Goal: Communication & Community: Answer question/provide support

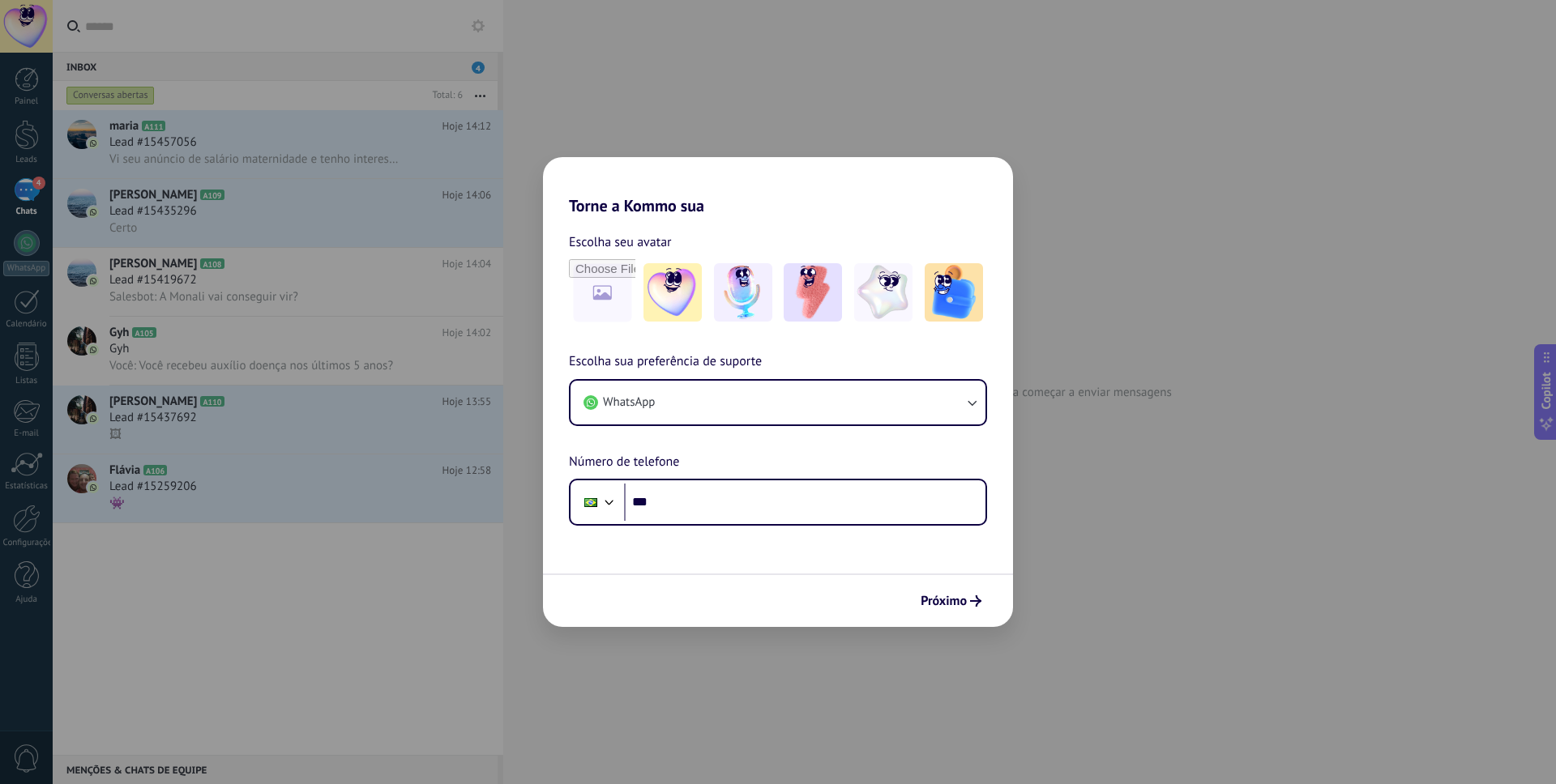
click at [271, 139] on div "Torne a Kommo sua Escolha seu avatar Escolha sua preferência de suporte WhatsAp…" at bounding box center [778, 392] width 1556 height 784
click at [738, 492] on input "***" at bounding box center [805, 502] width 361 height 38
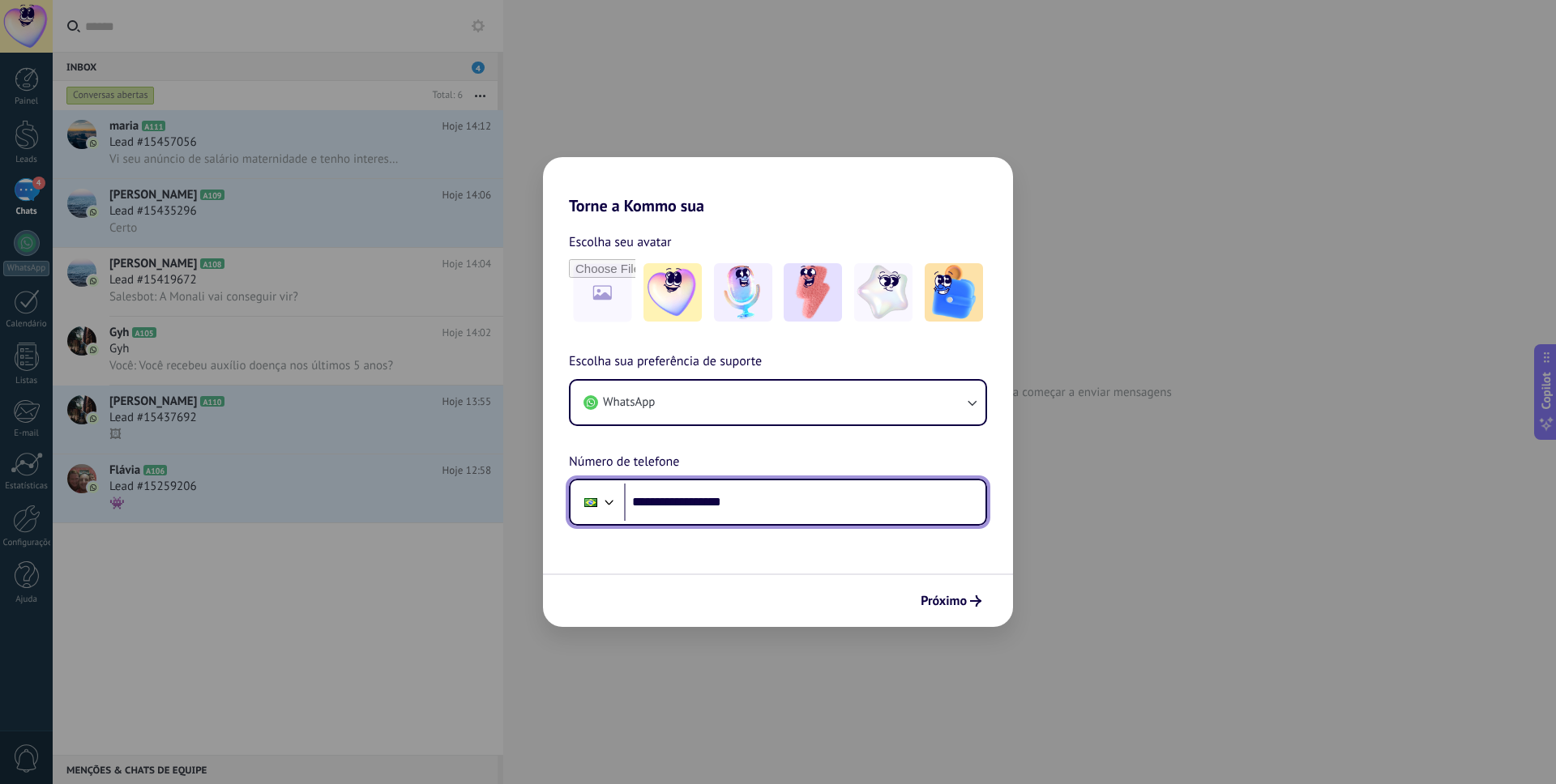
type input "**********"
click at [958, 602] on span "Próximo" at bounding box center [944, 602] width 46 height 12
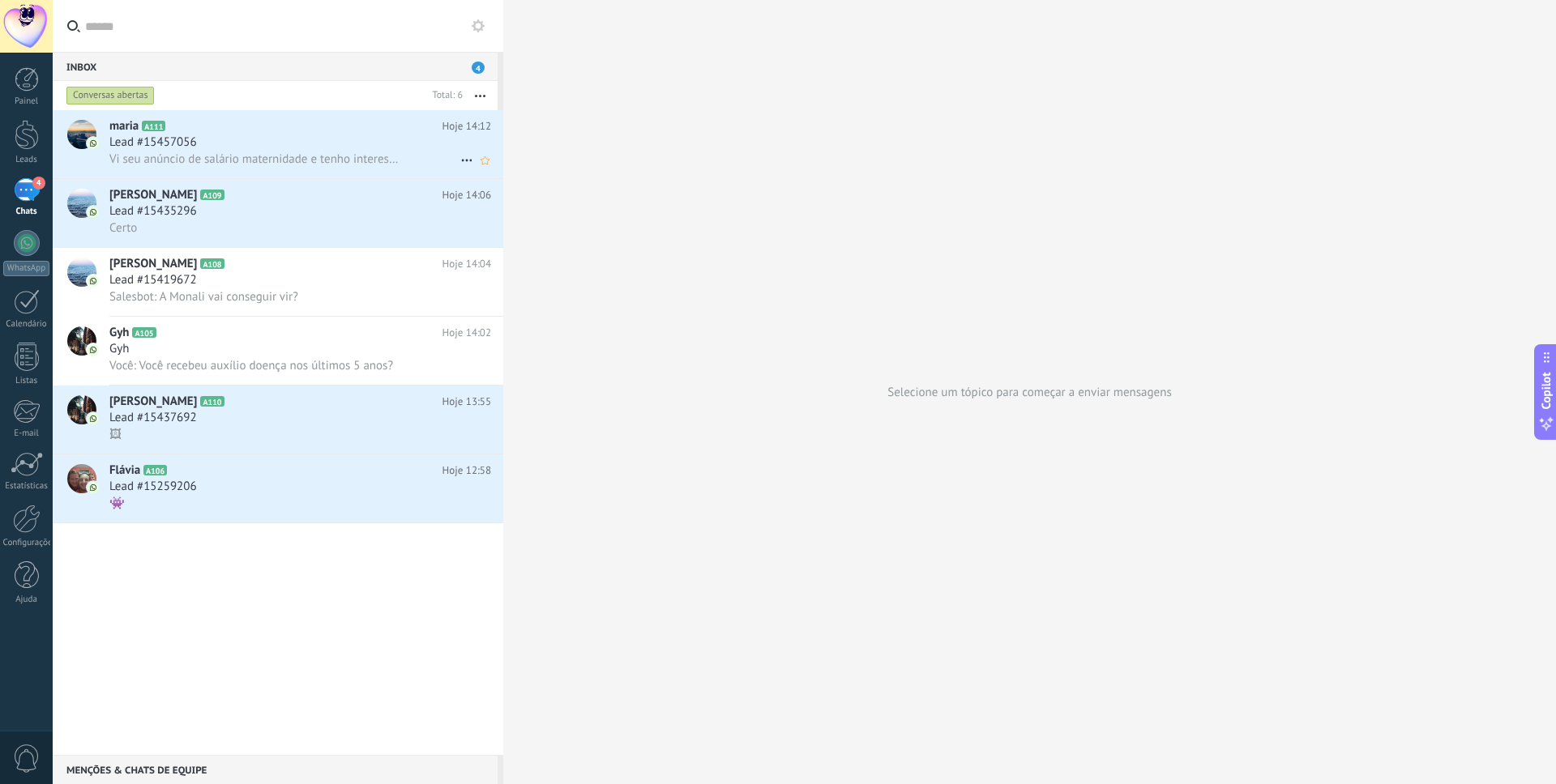
click at [346, 145] on div "Lead #15457056" at bounding box center [299, 142] width 382 height 16
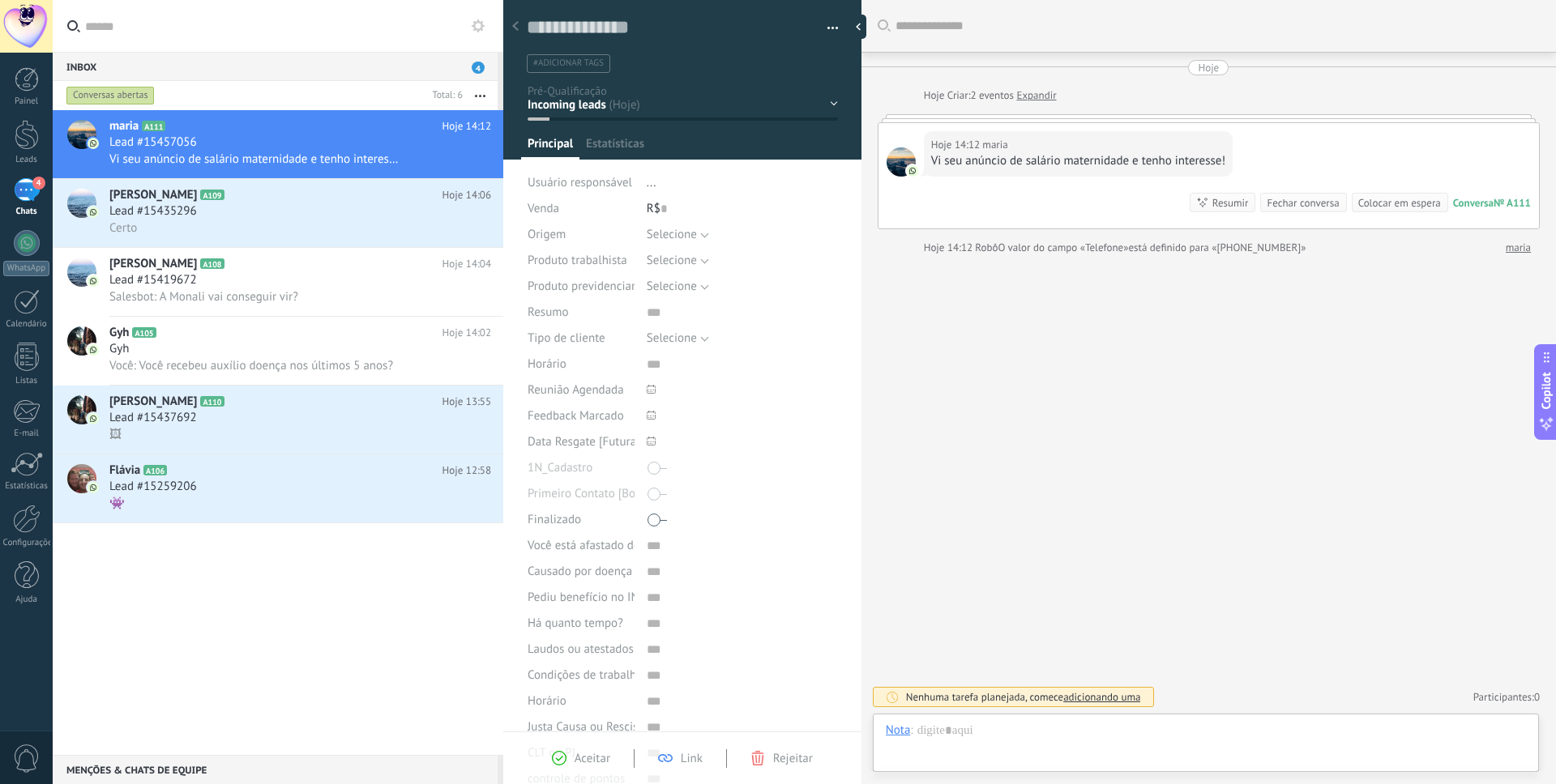
scroll to position [24, 0]
click at [260, 131] on h2 "maria A111" at bounding box center [275, 126] width 333 height 16
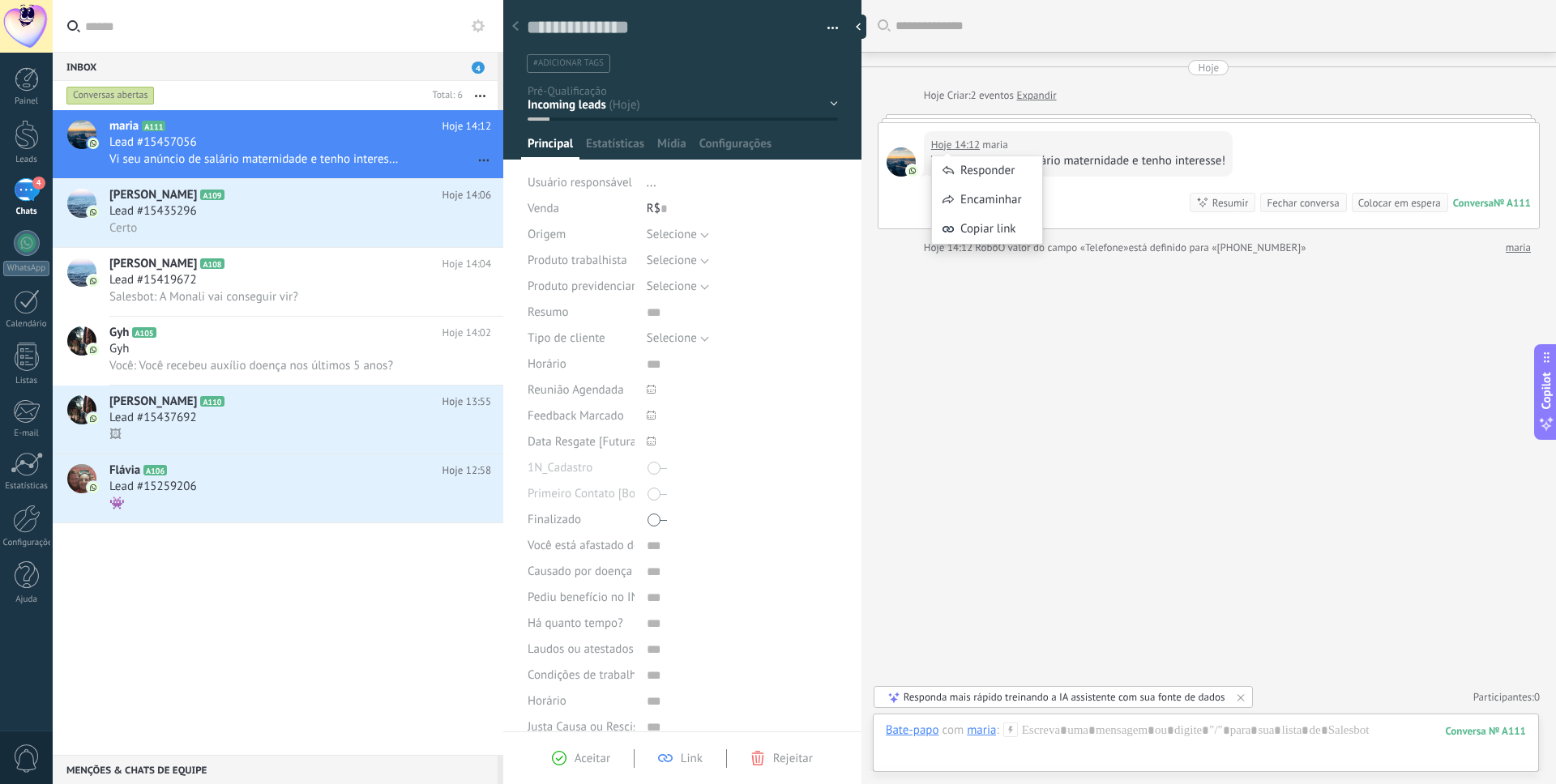
click at [1066, 149] on div "Hoje 14:12 maria" at bounding box center [1078, 145] width 295 height 16
click at [1061, 732] on div at bounding box center [1205, 747] width 640 height 48
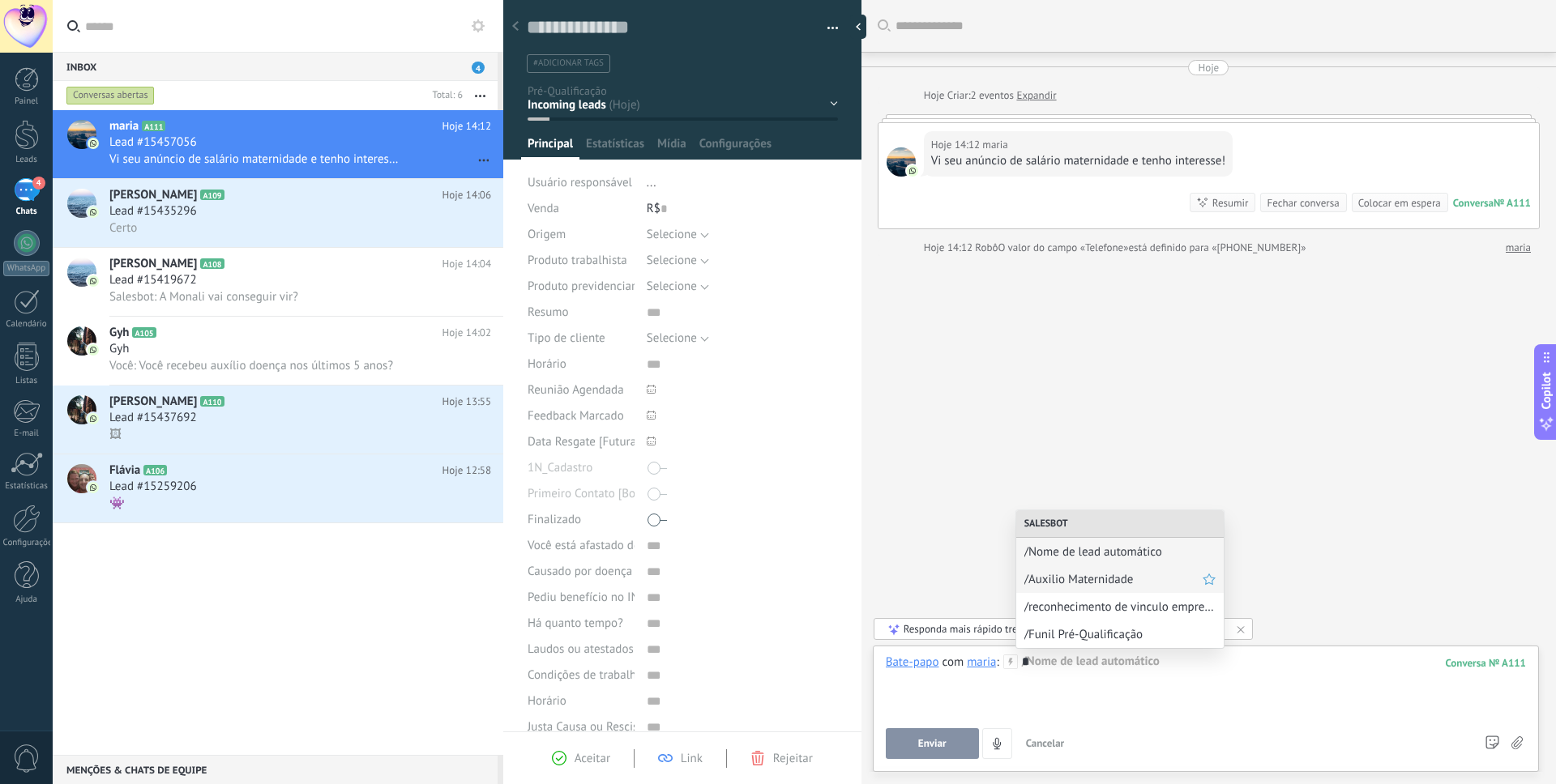
click at [1076, 578] on span "/Auxilio Maternidade" at bounding box center [1114, 579] width 179 height 15
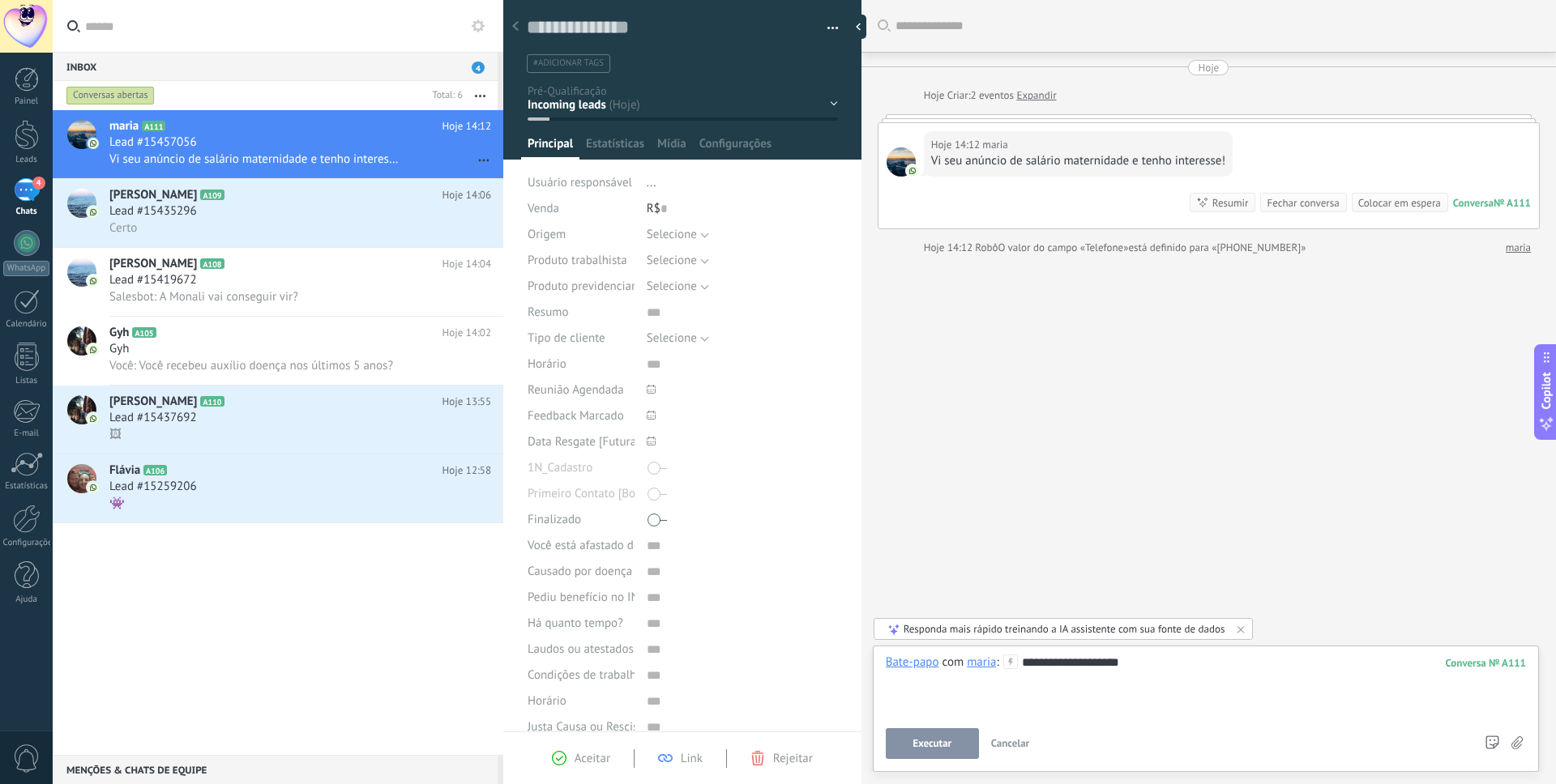
click at [951, 753] on button "Executar" at bounding box center [932, 743] width 94 height 31
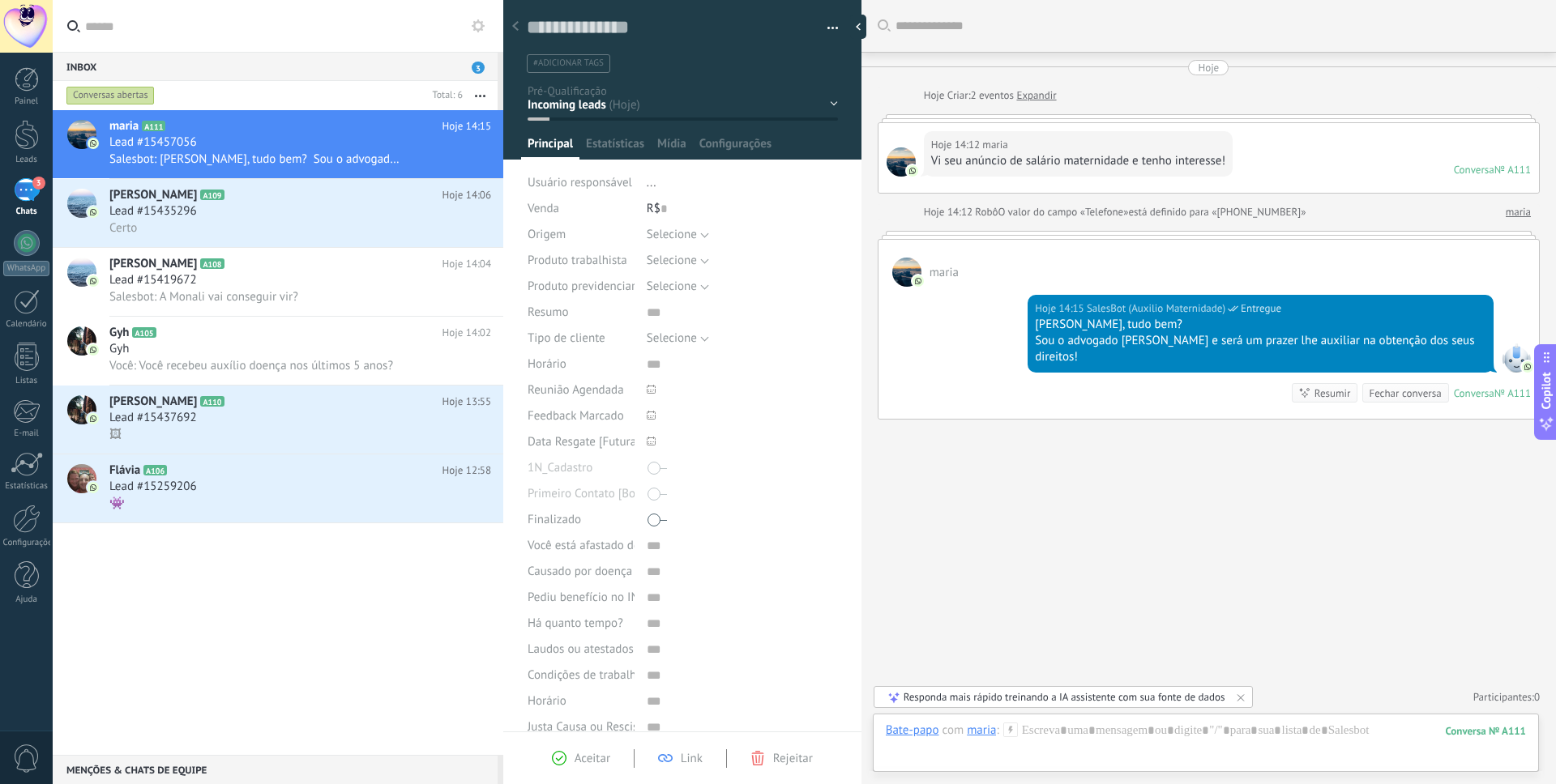
type textarea "*****"
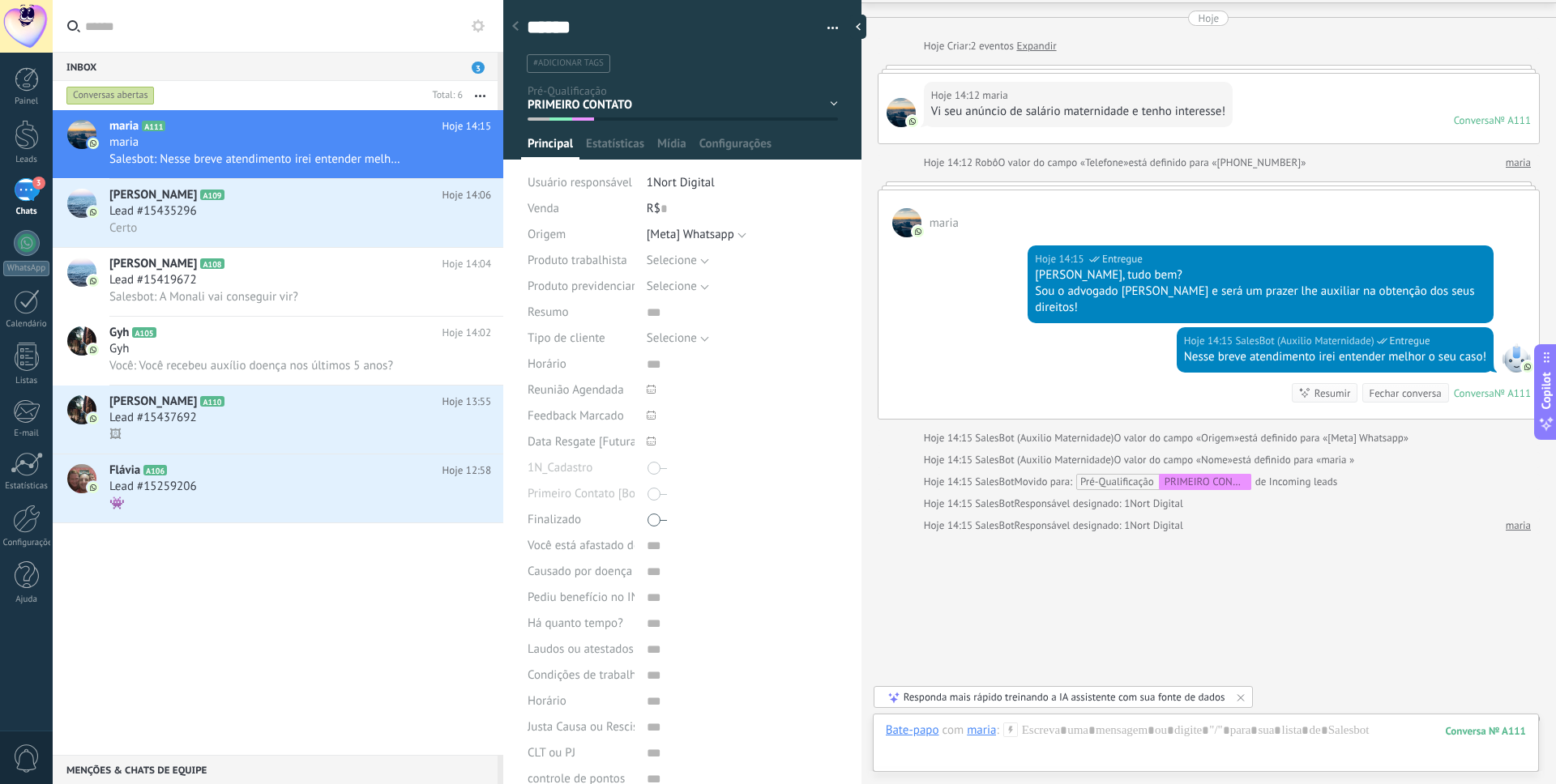
scroll to position [71, 0]
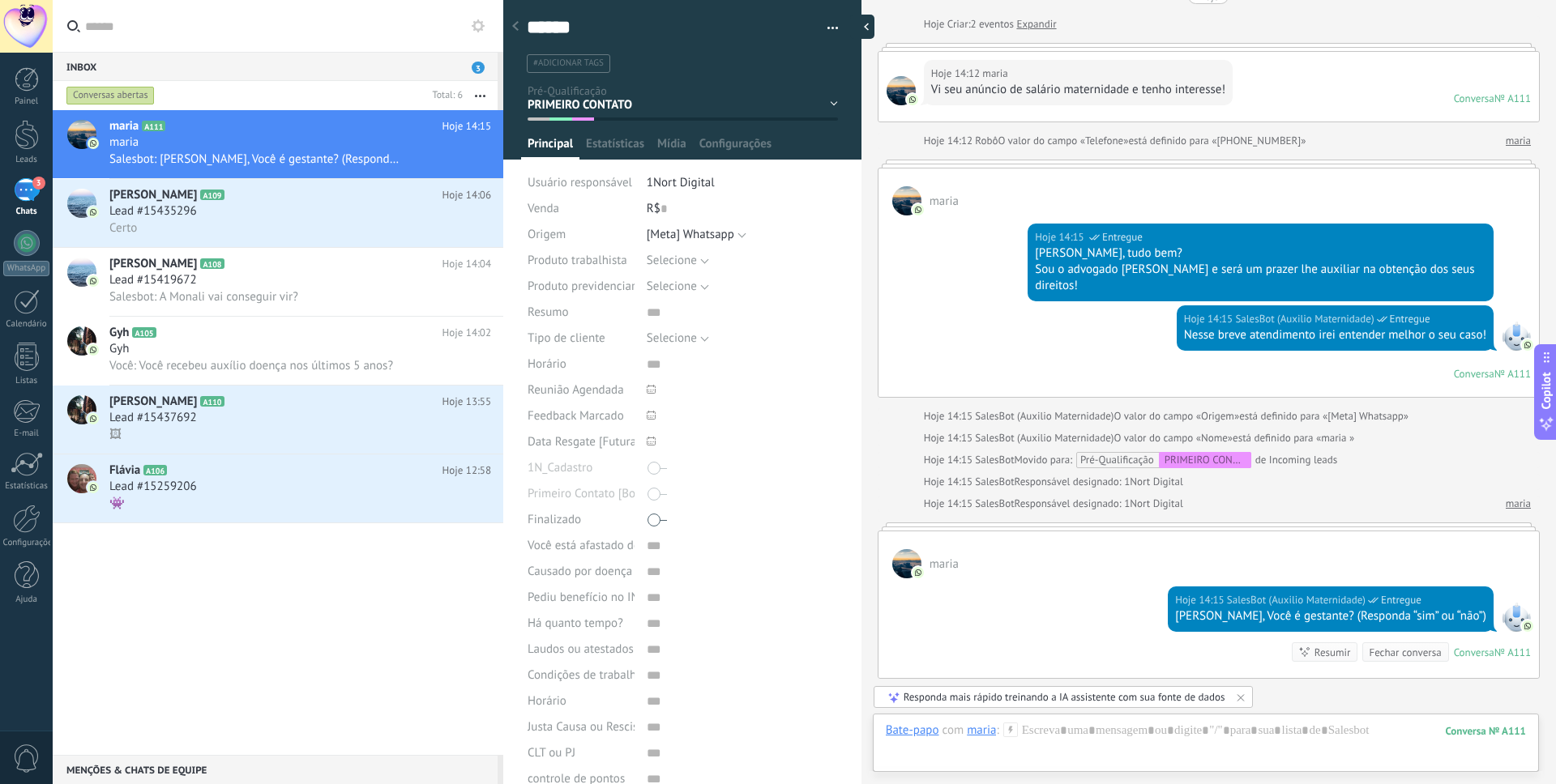
click at [857, 22] on div at bounding box center [862, 26] width 24 height 24
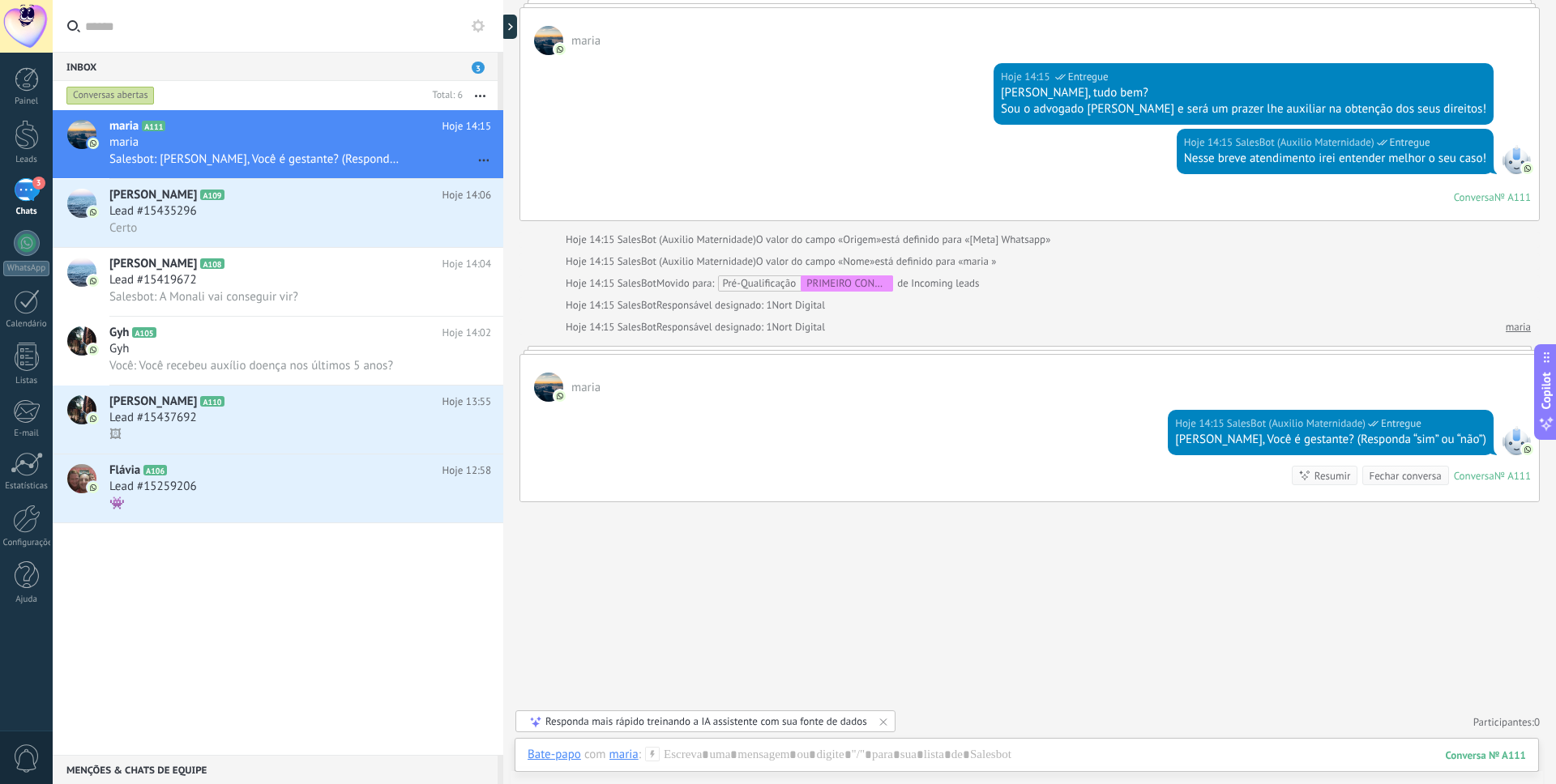
scroll to position [233, 0]
click at [267, 500] on div "👾" at bounding box center [299, 504] width 382 height 17
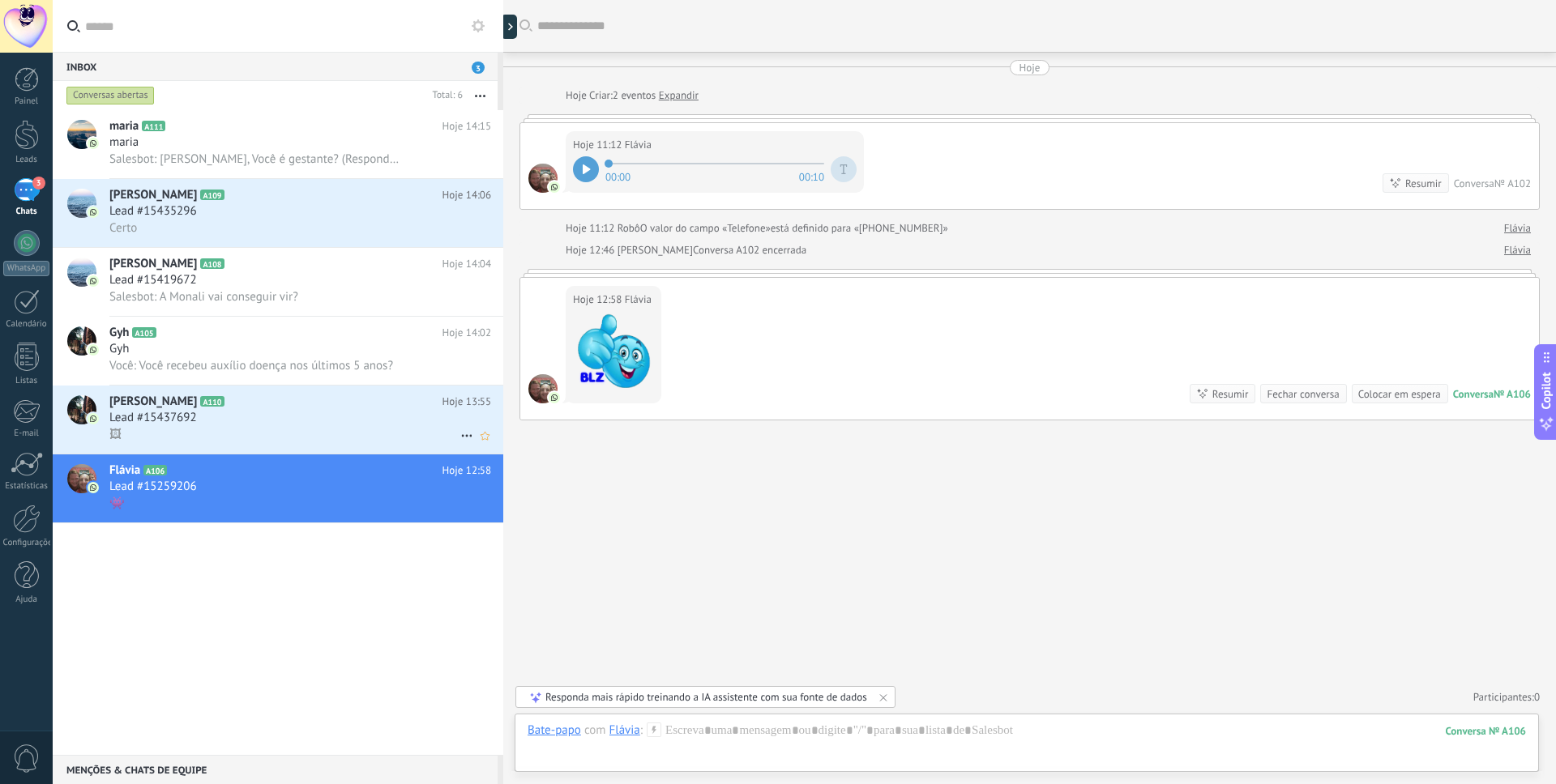
click at [267, 421] on div "Lead #15437692" at bounding box center [299, 418] width 382 height 16
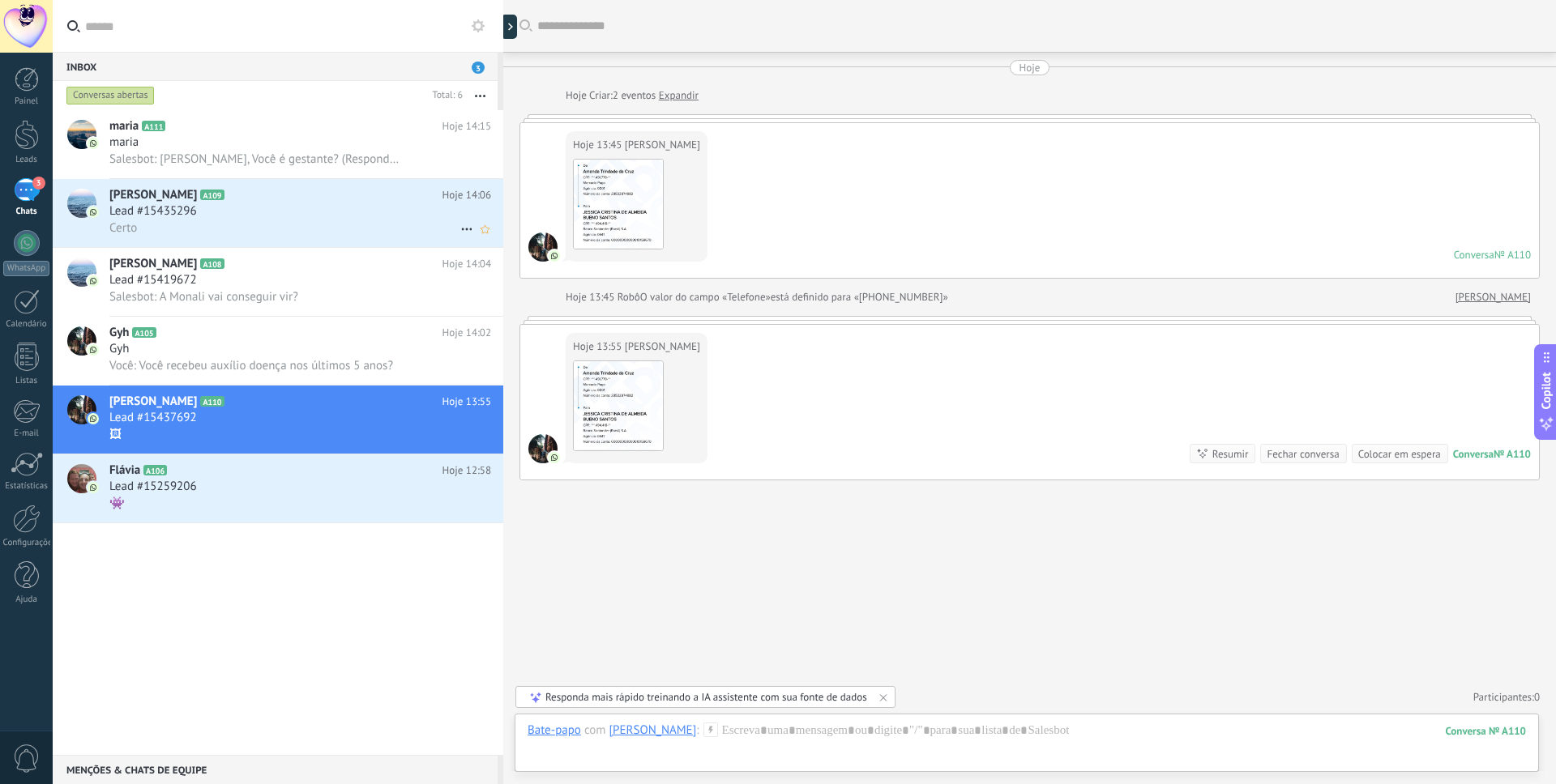
click at [290, 223] on div "Certo" at bounding box center [299, 228] width 382 height 17
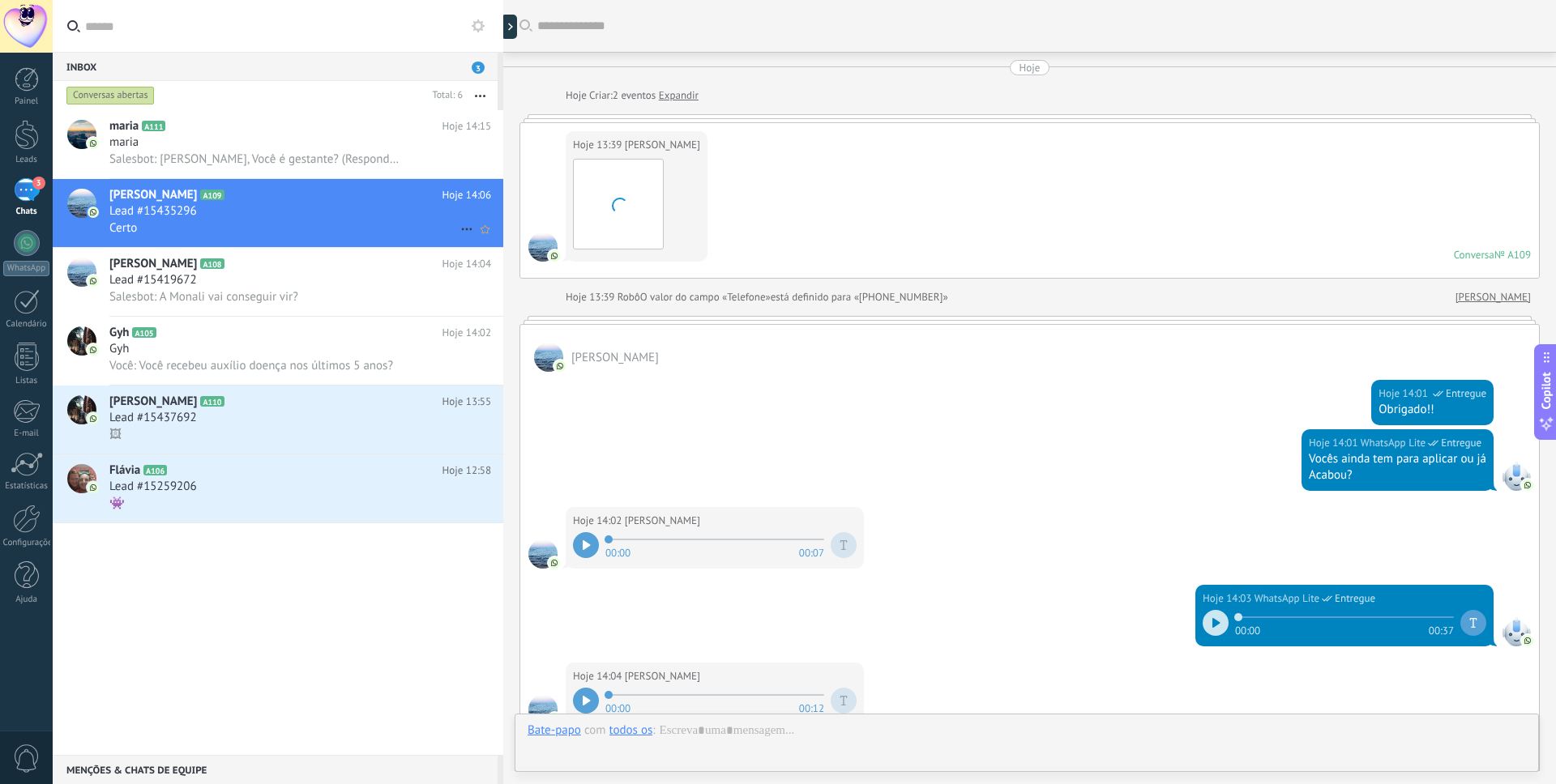
scroll to position [379, 0]
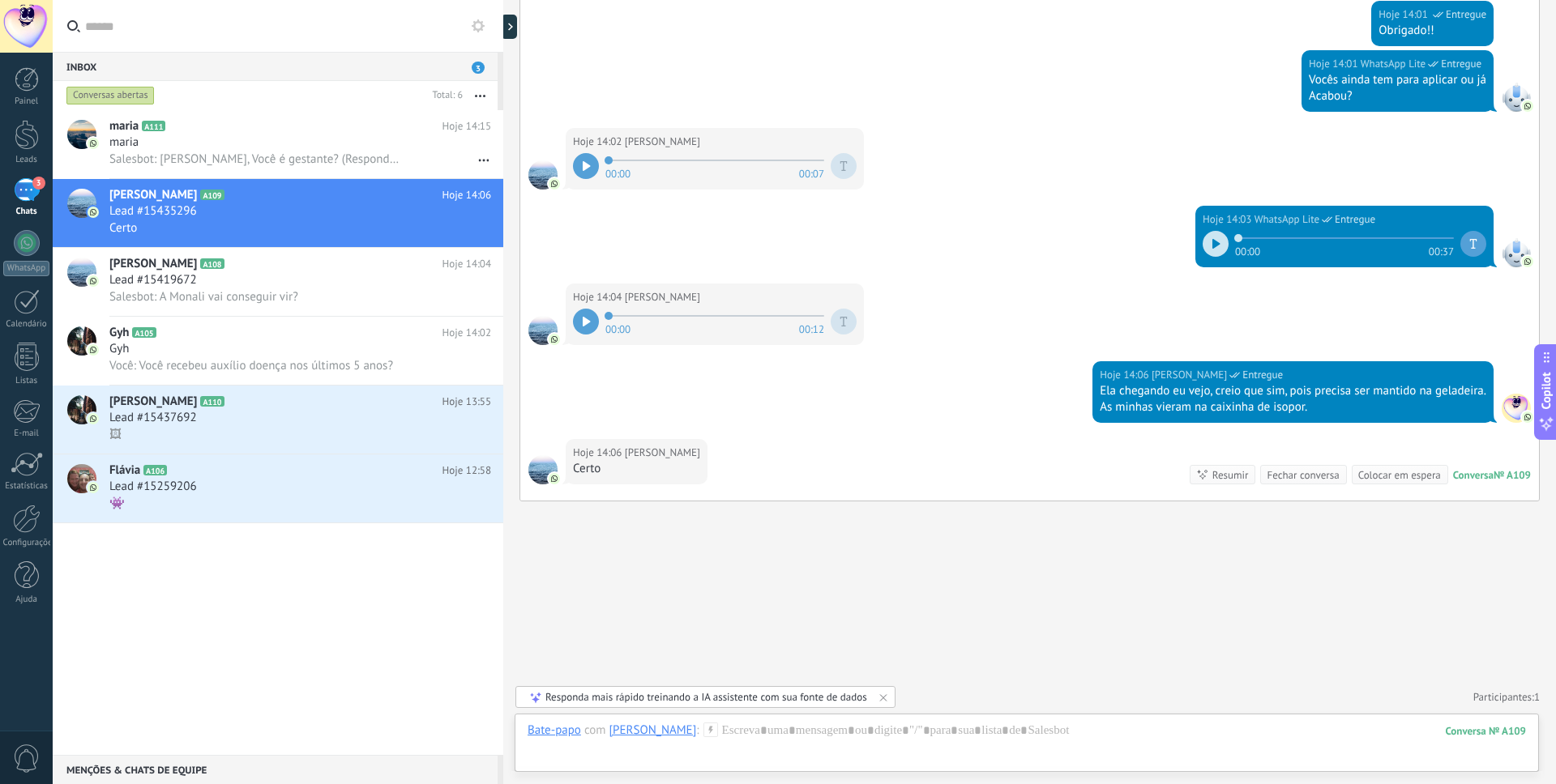
click at [303, 67] on div "Inbox 3" at bounding box center [275, 67] width 445 height 29
click at [253, 137] on div "maria" at bounding box center [299, 142] width 382 height 16
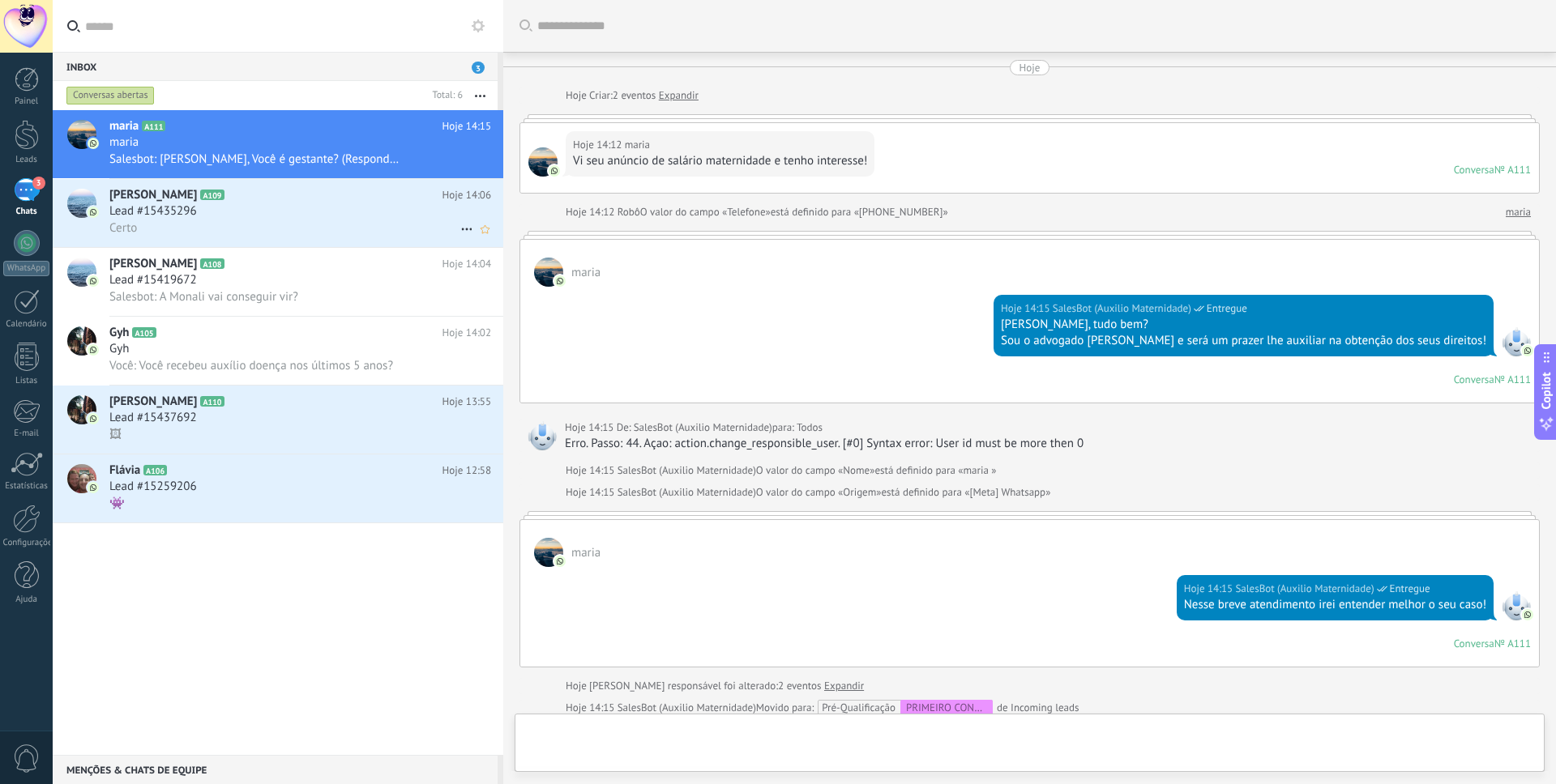
scroll to position [381, 0]
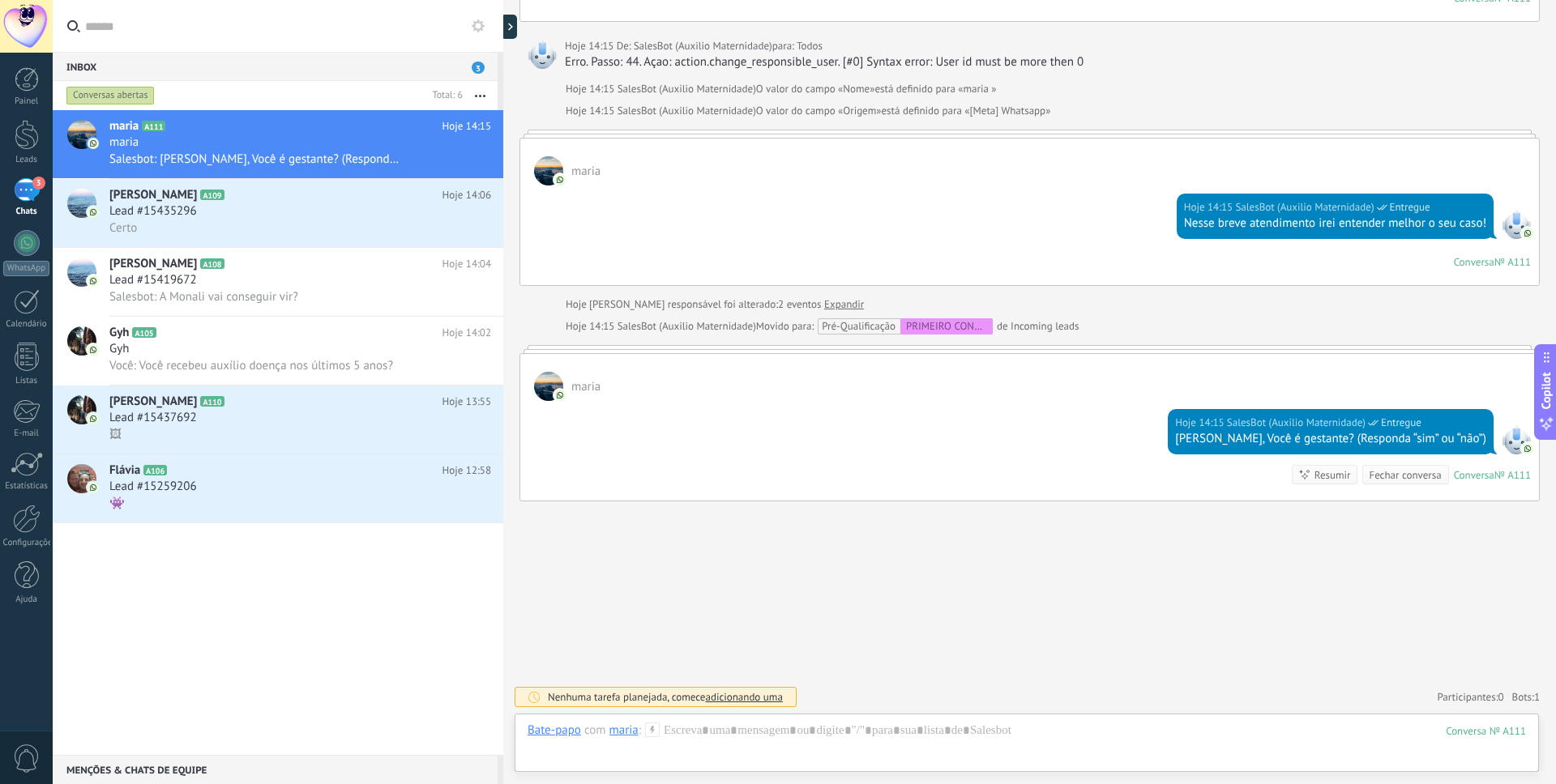
type textarea "*****"
click at [260, 597] on div "maria A111 Hoje 14:15 [PERSON_NAME]: [PERSON_NAME], Você é gestante? (Responda …" at bounding box center [278, 433] width 451 height 645
click at [720, 371] on div "maria" at bounding box center [1030, 378] width 1019 height 47
click at [705, 340] on div "Hoje Hoje Criar: 2 eventos Expandir Hoje 14:12 [PERSON_NAME] seu anúncio de sal…" at bounding box center [1030, 90] width 1021 height 824
click at [849, 327] on div "Pré-Qualificação PRIMEIRO CONTATO" at bounding box center [907, 326] width 171 height 16
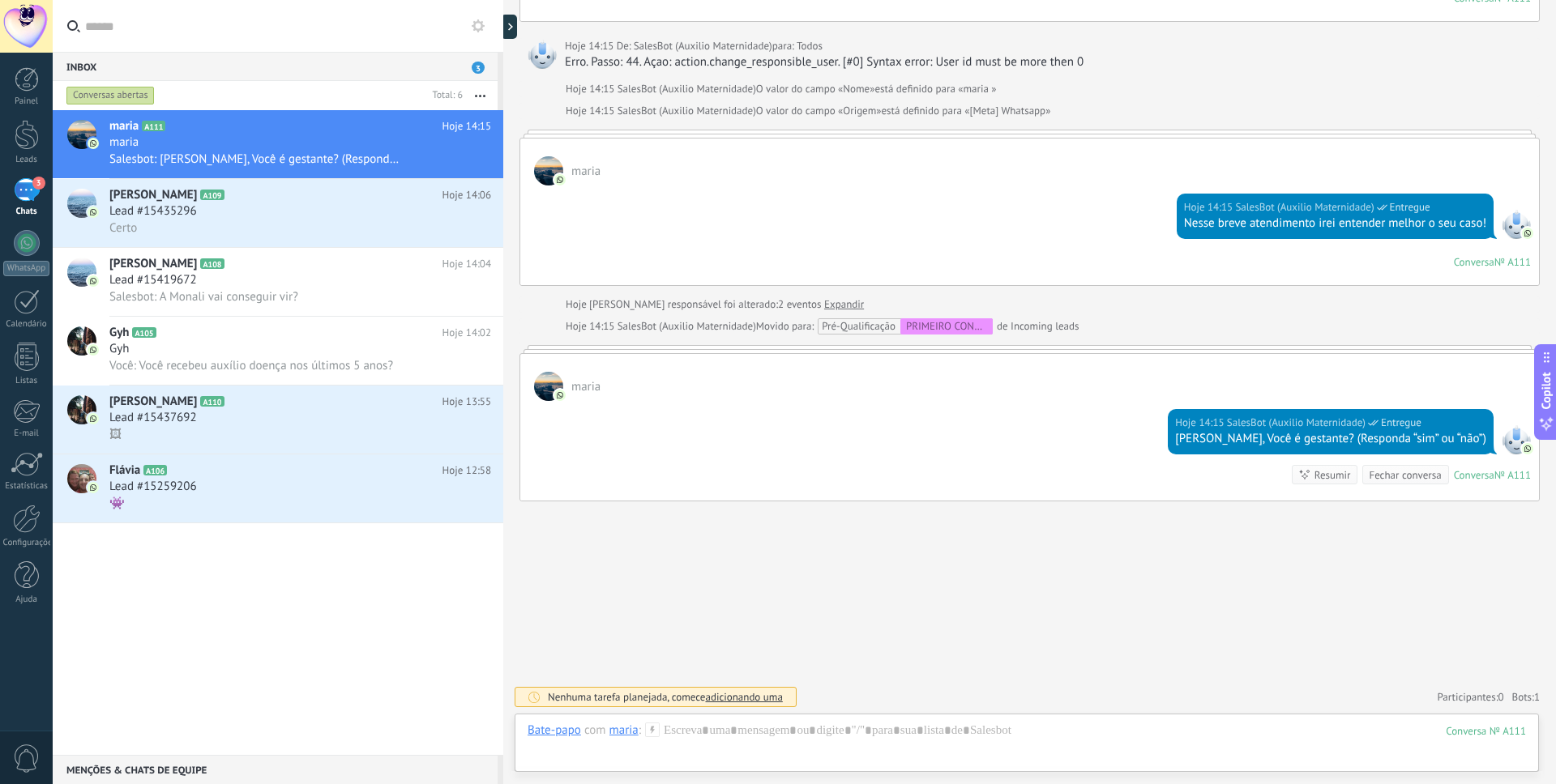
click at [849, 327] on div "Pré-Qualificação PRIMEIRO CONTATO" at bounding box center [907, 326] width 171 height 16
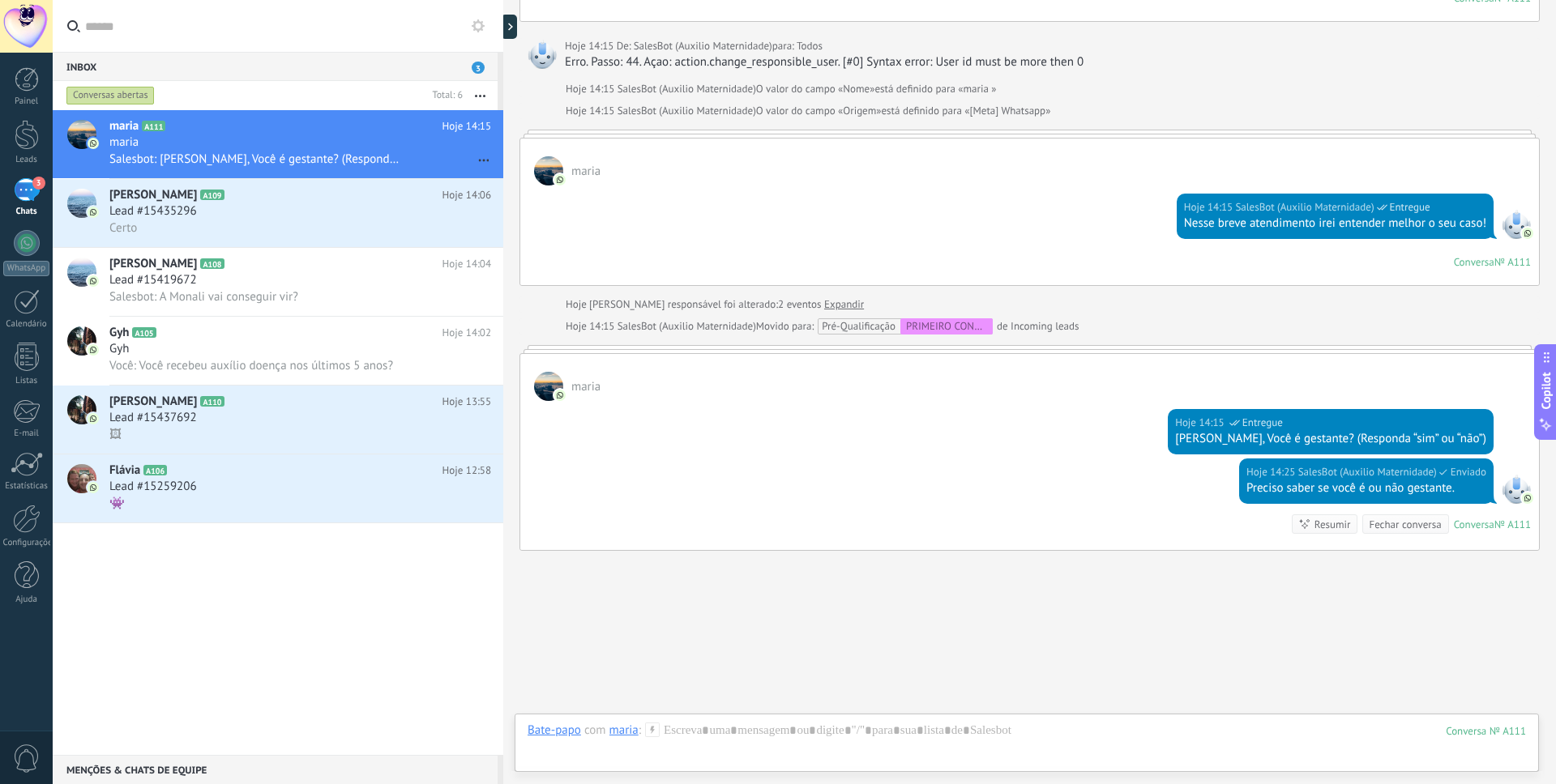
scroll to position [431, 0]
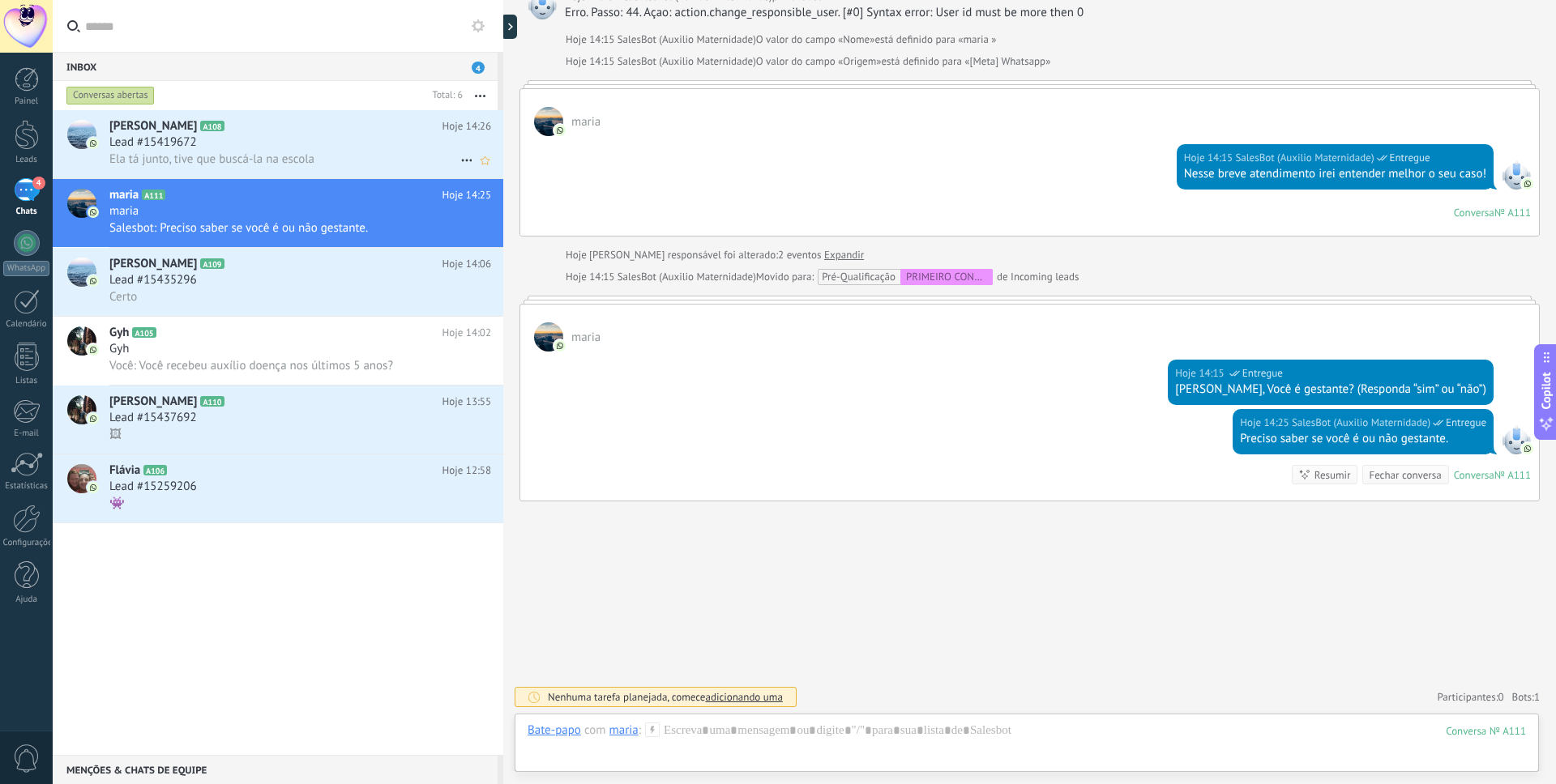
click at [260, 154] on span "Ela tá junto, tive que buscá-la na escola" at bounding box center [212, 159] width 205 height 15
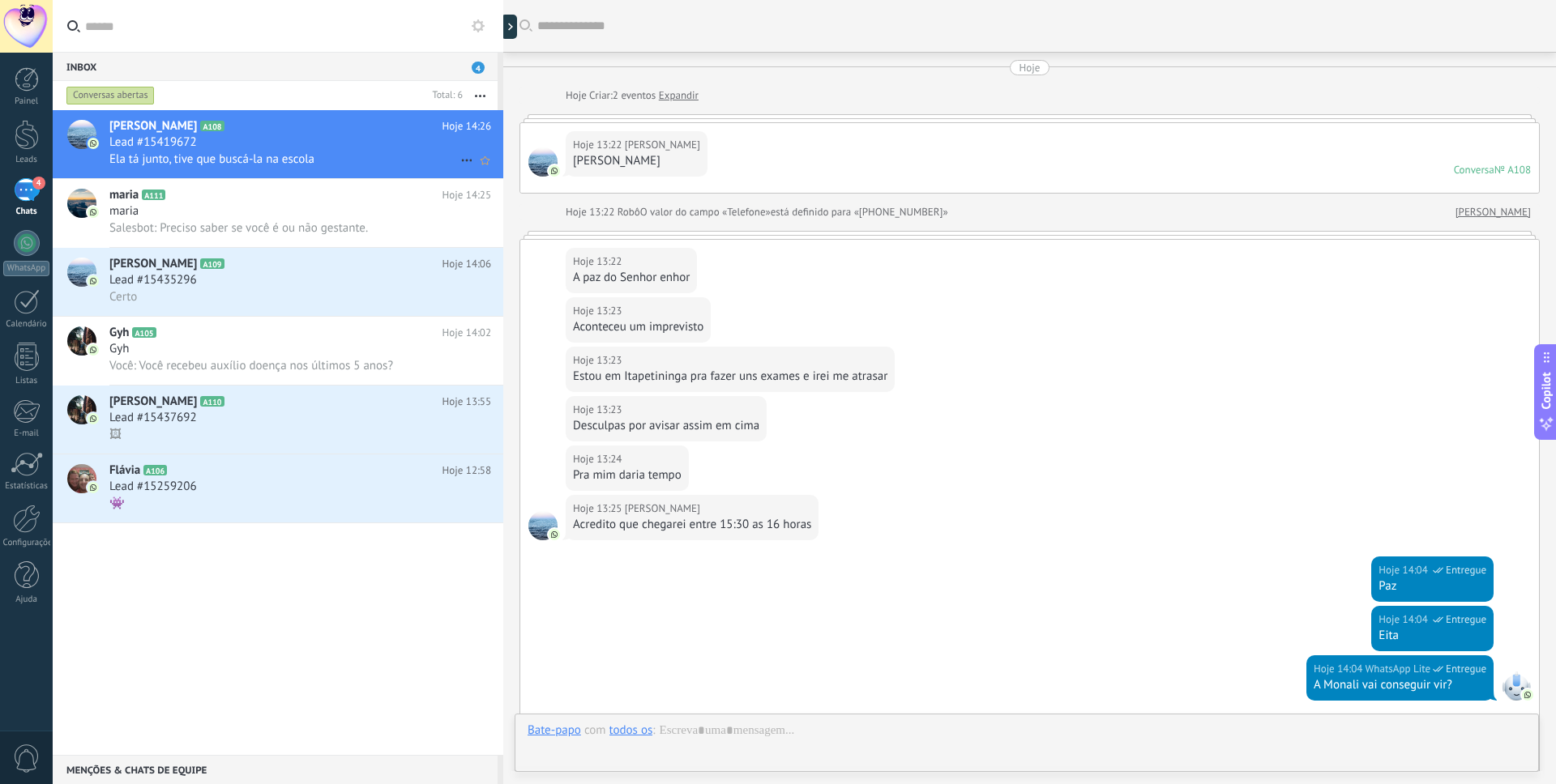
scroll to position [278, 0]
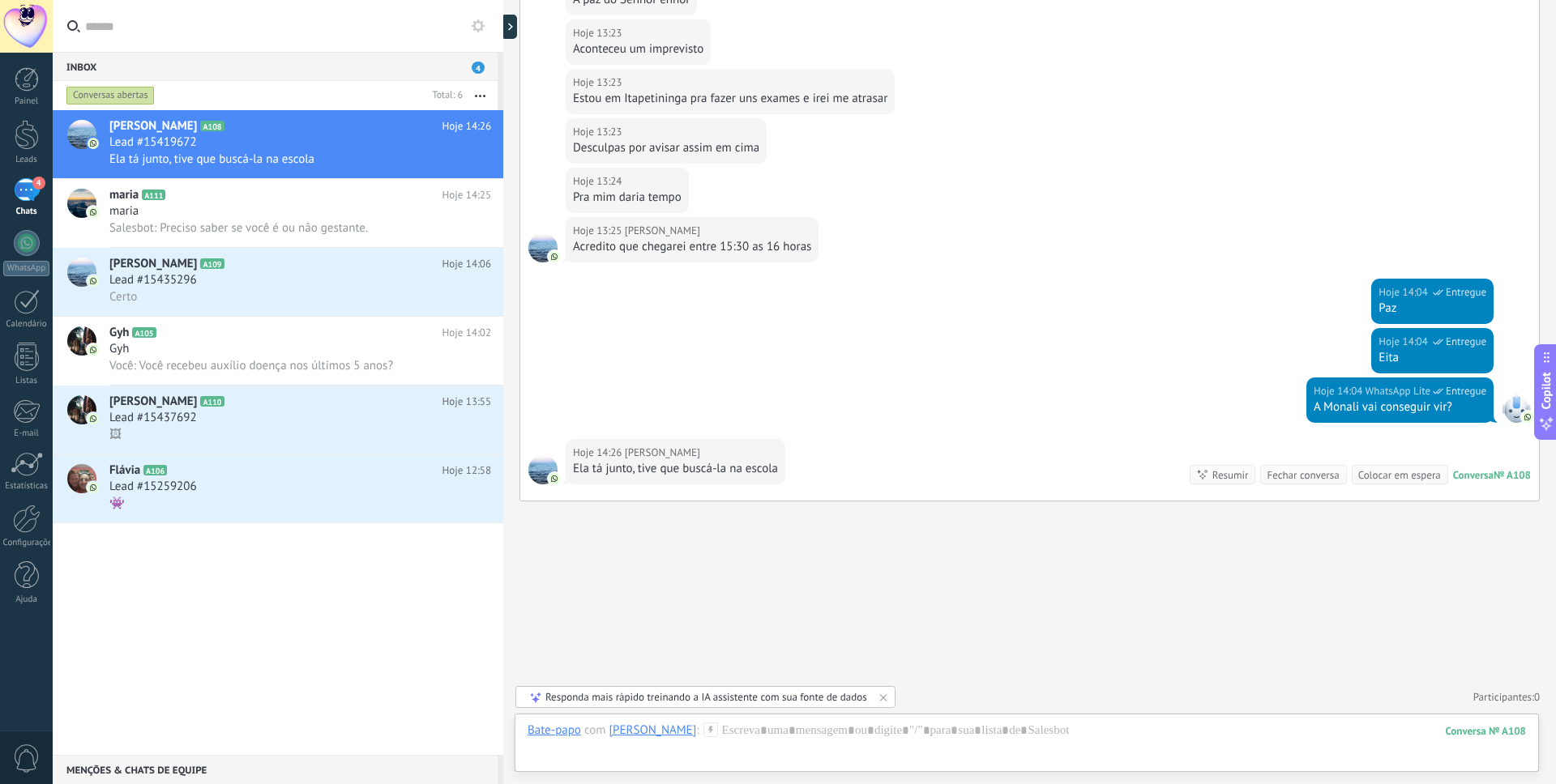
click at [857, 720] on div "Bate-papo E-mail Nota Tarefa Bate-papo com Josiane : 108 Enviar Cancelar Rastre…" at bounding box center [1027, 742] width 1025 height 58
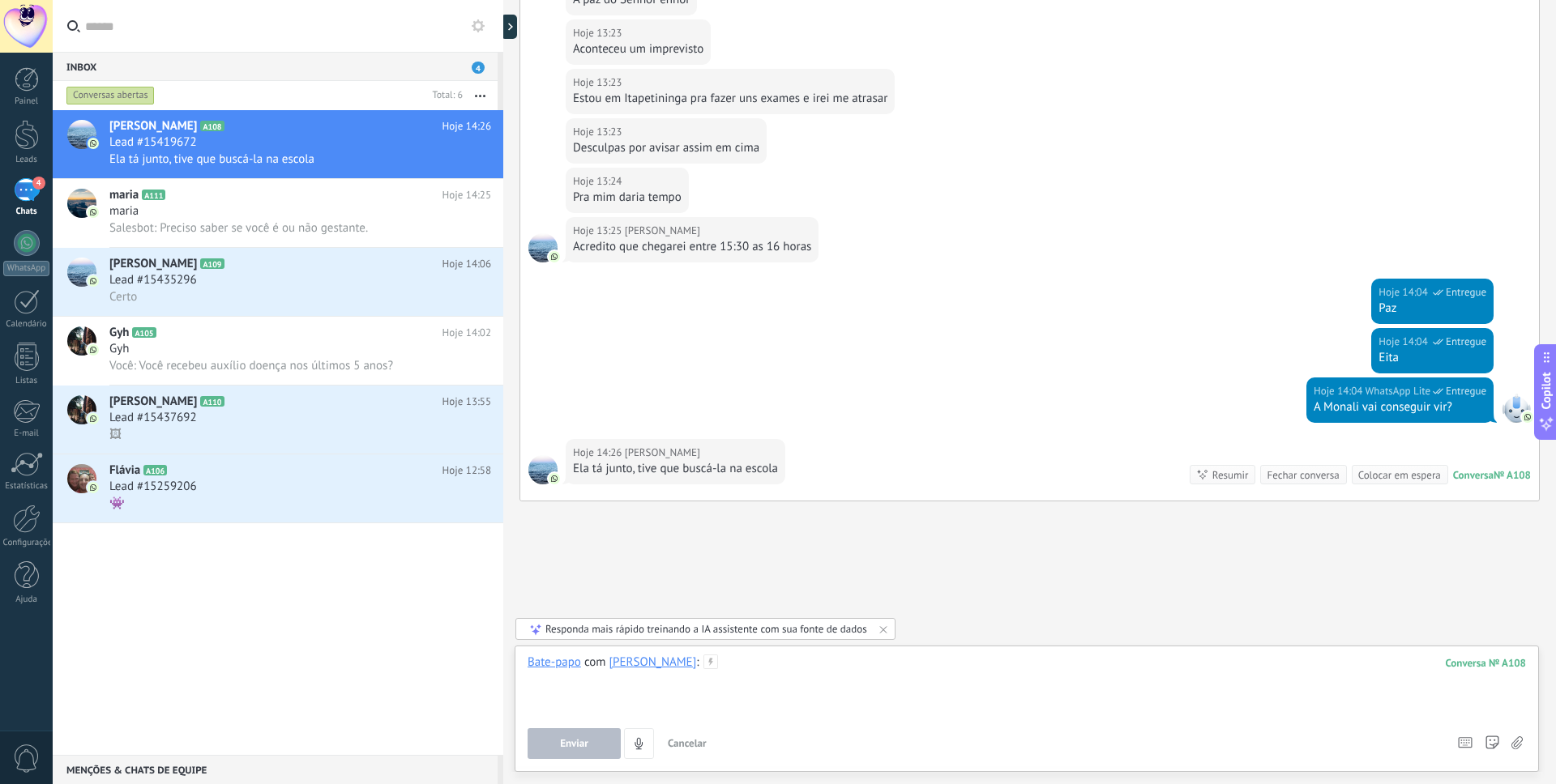
click at [853, 670] on div at bounding box center [1027, 686] width 999 height 62
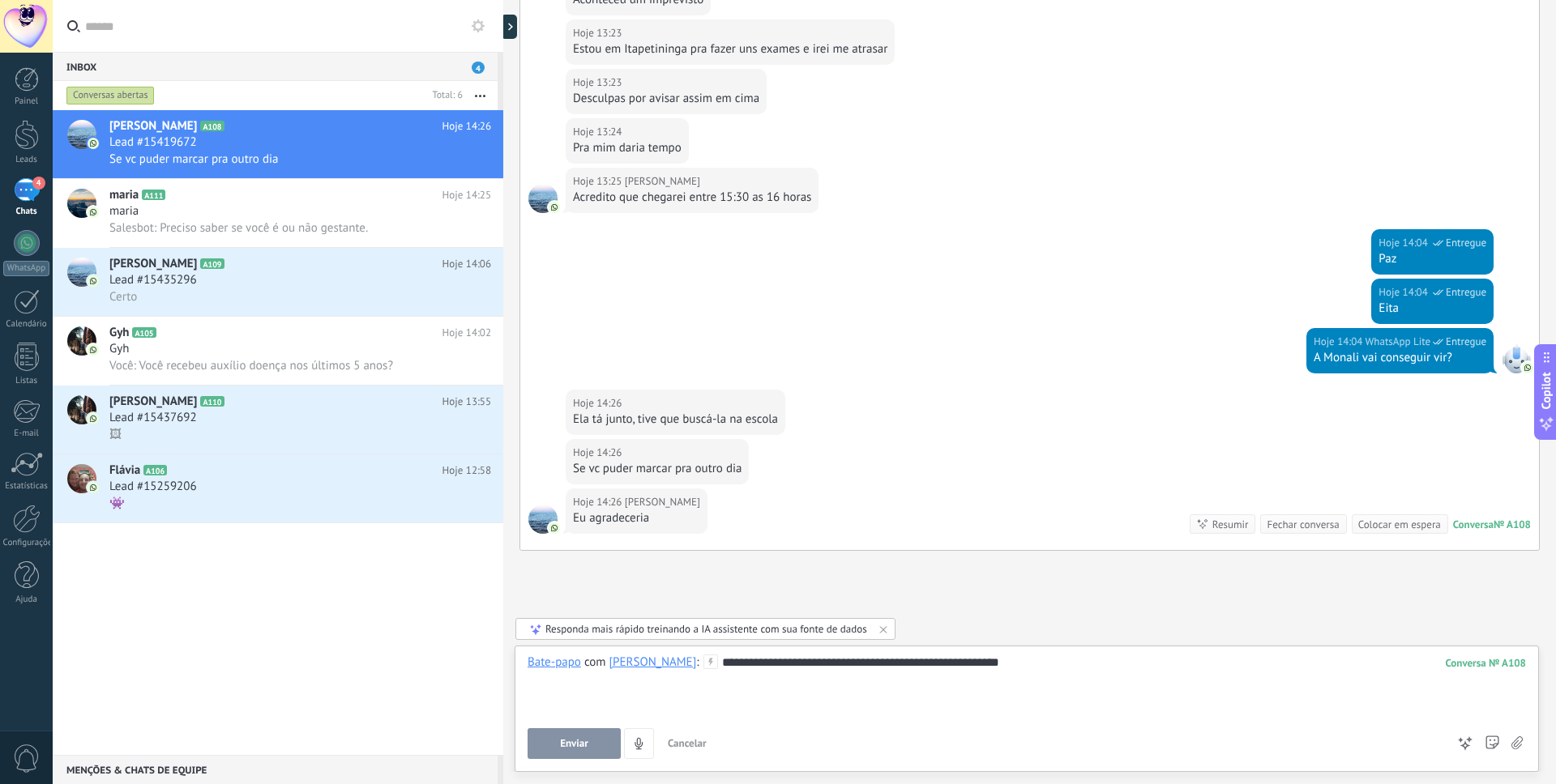
scroll to position [377, 0]
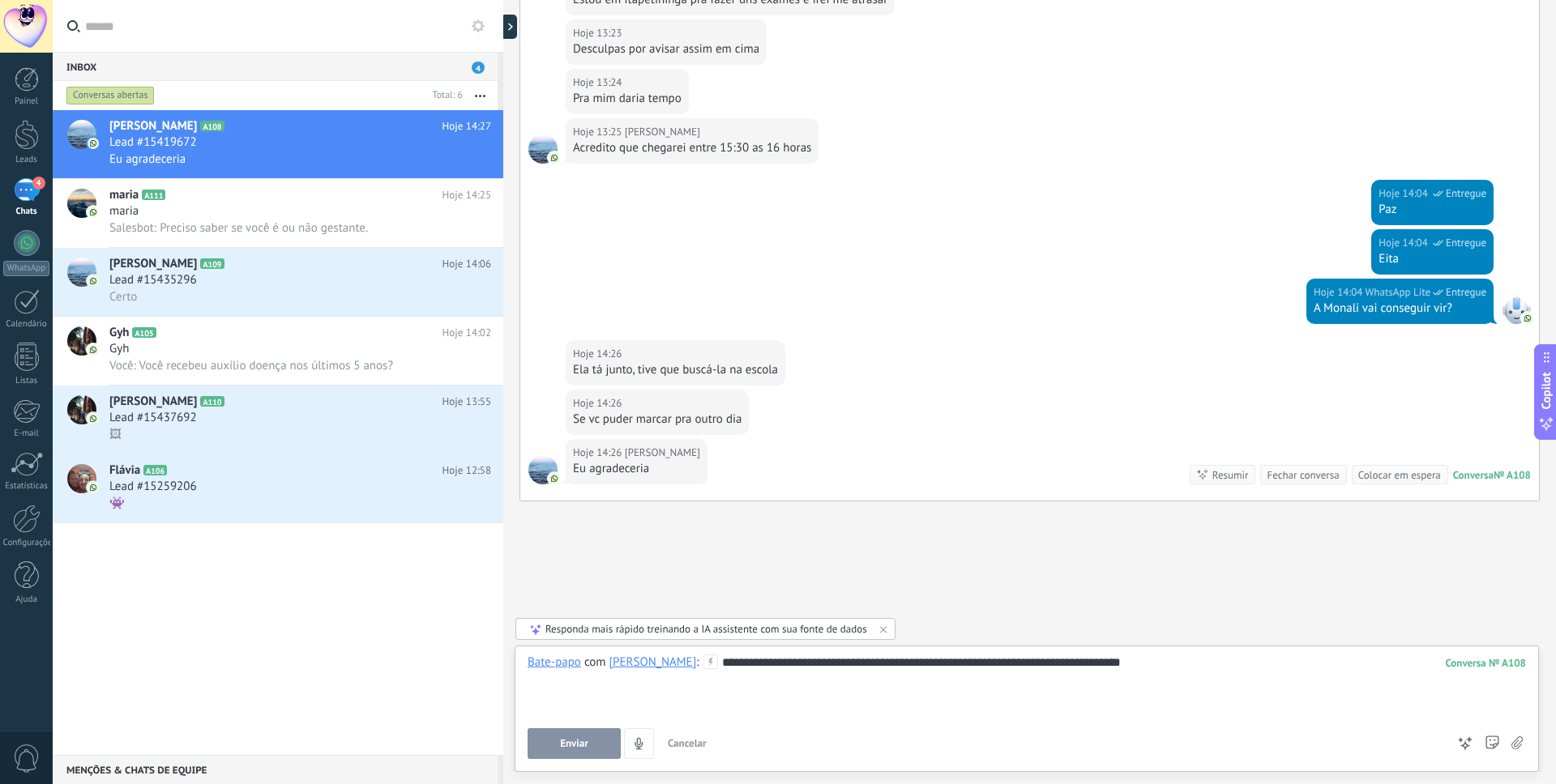
click at [582, 734] on button "Enviar" at bounding box center [574, 743] width 94 height 31
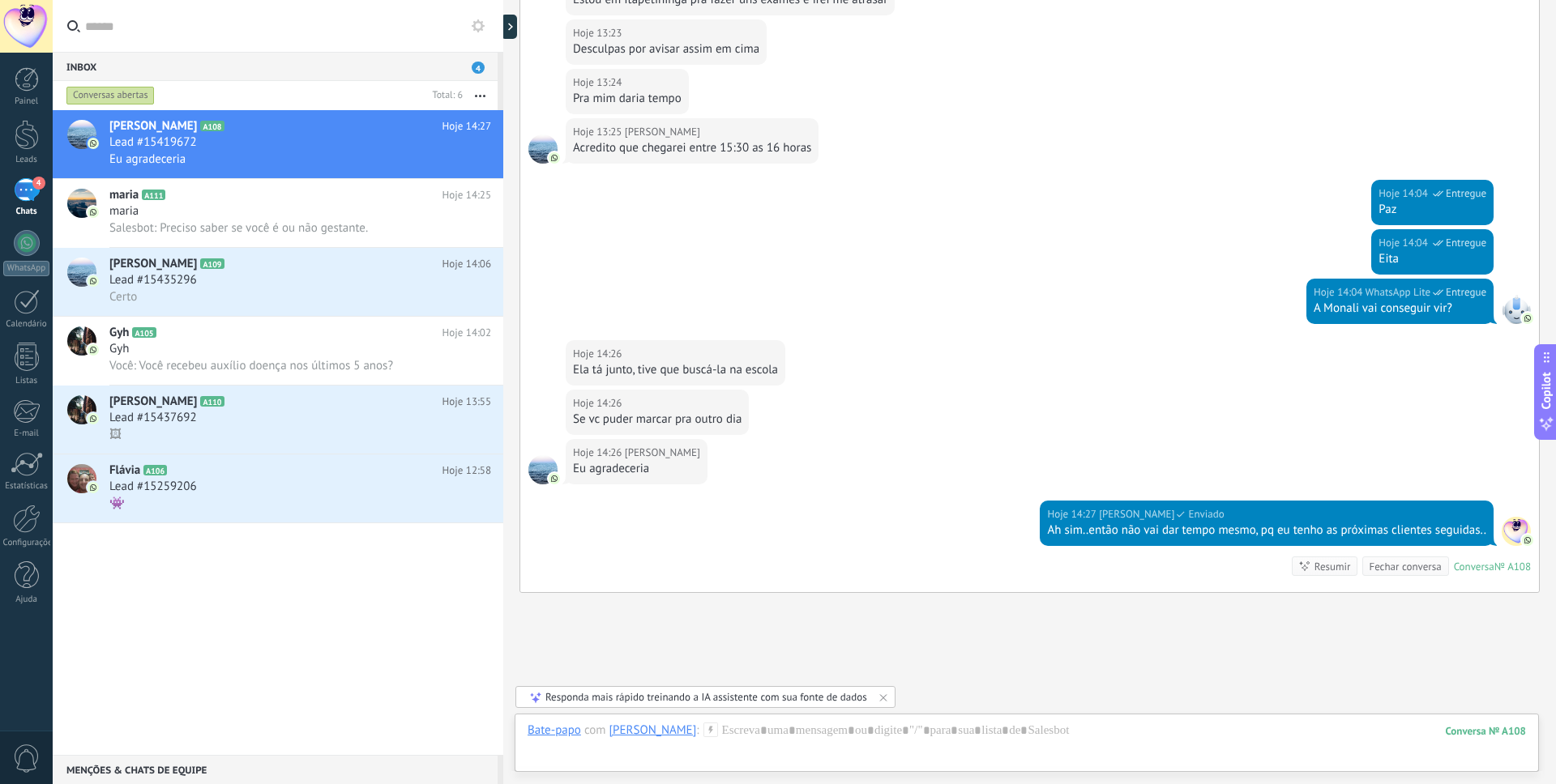
scroll to position [468, 0]
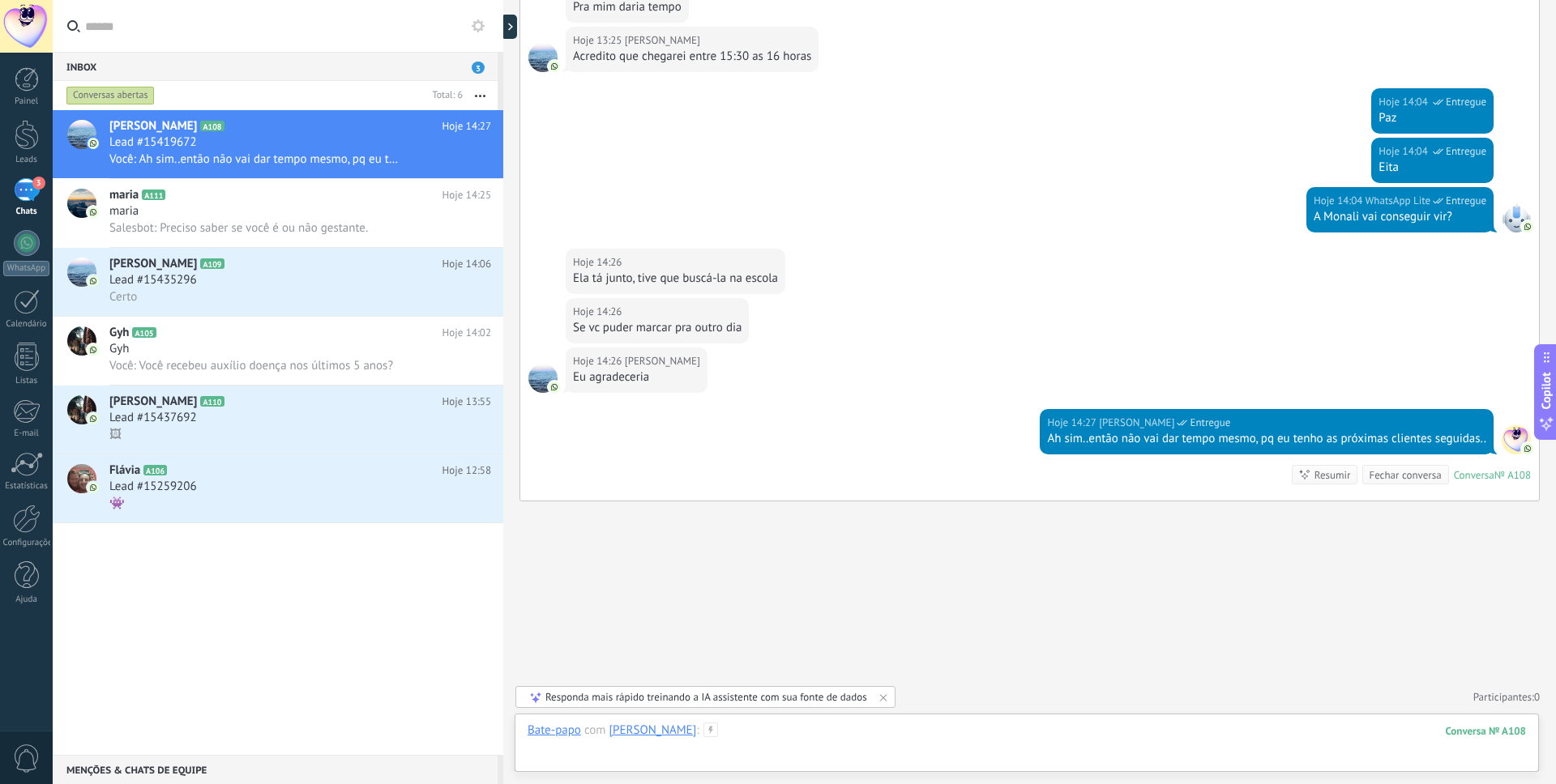
click at [719, 727] on div at bounding box center [1027, 747] width 999 height 48
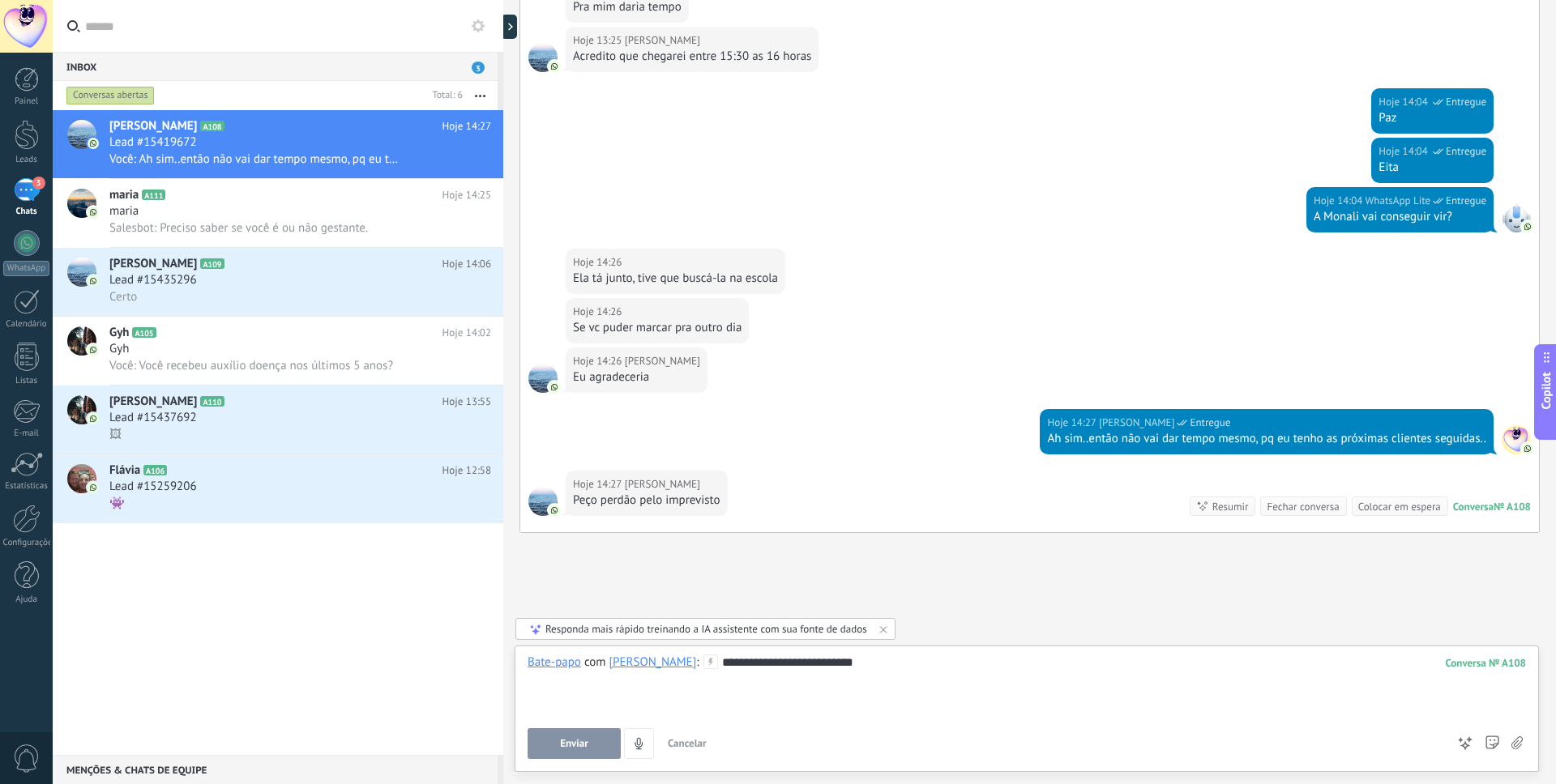
scroll to position [500, 0]
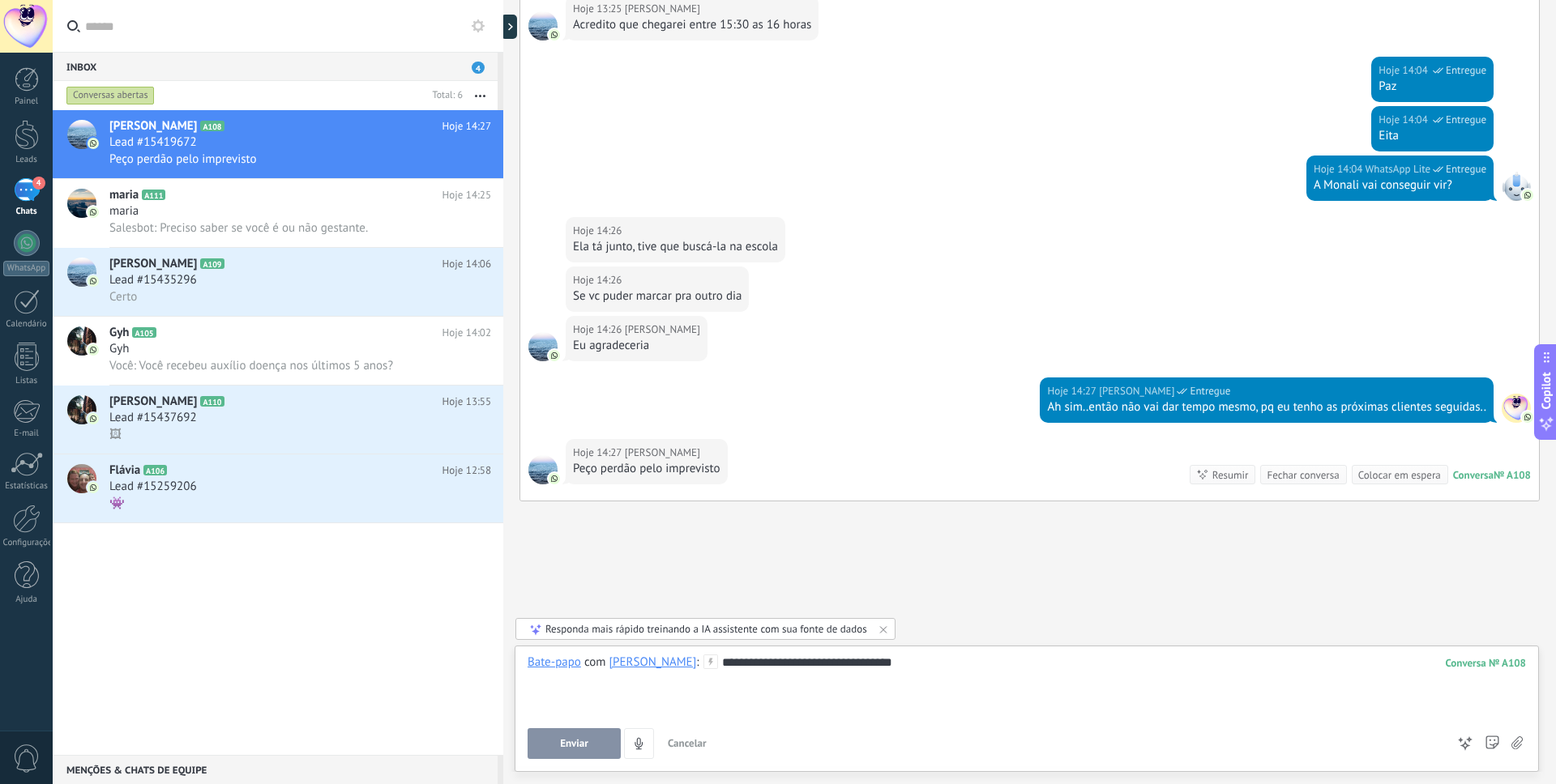
click at [579, 738] on span "Enviar" at bounding box center [574, 743] width 28 height 12
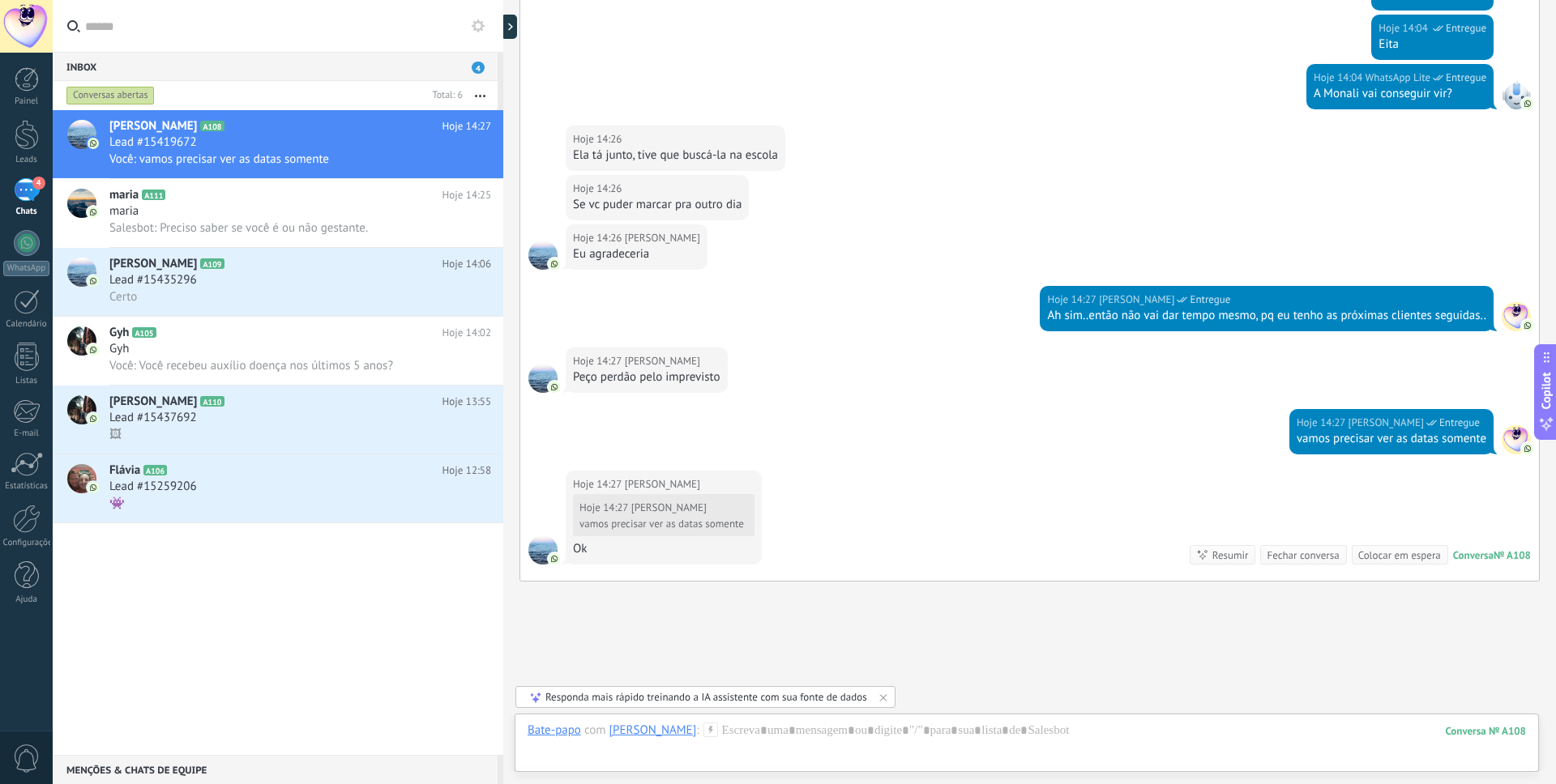
scroll to position [672, 0]
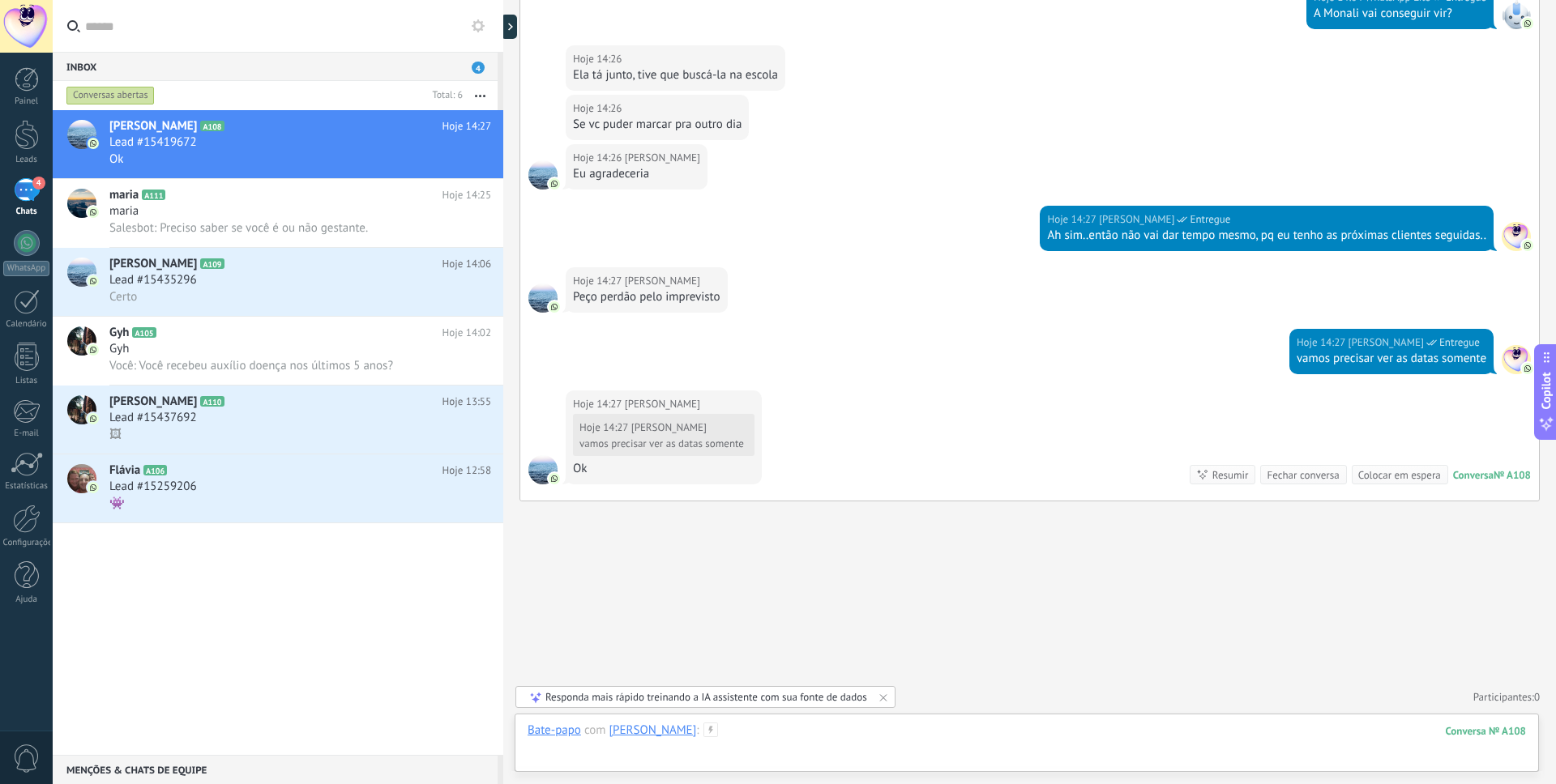
click at [859, 743] on div at bounding box center [1027, 747] width 999 height 48
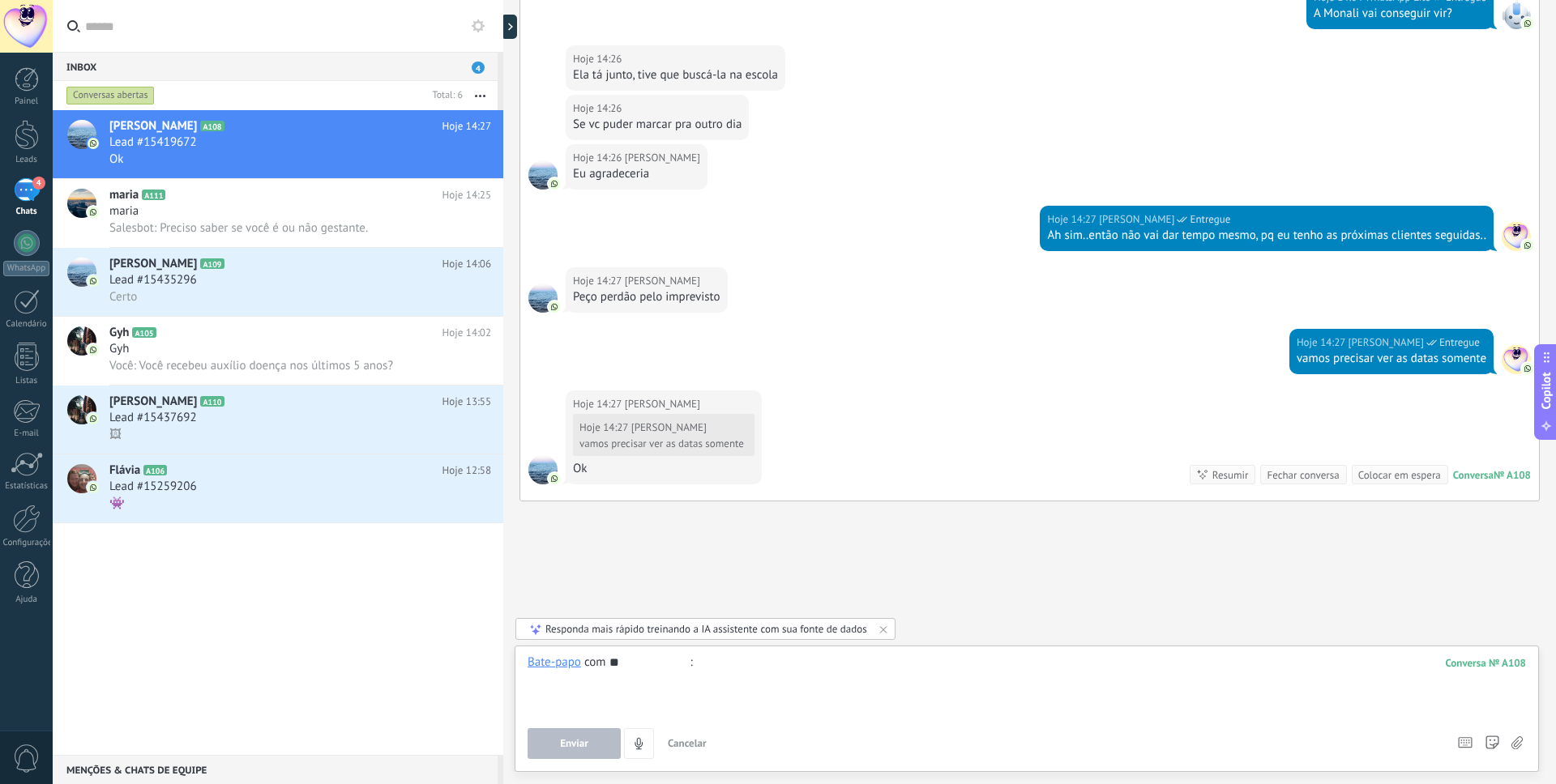
type input "*"
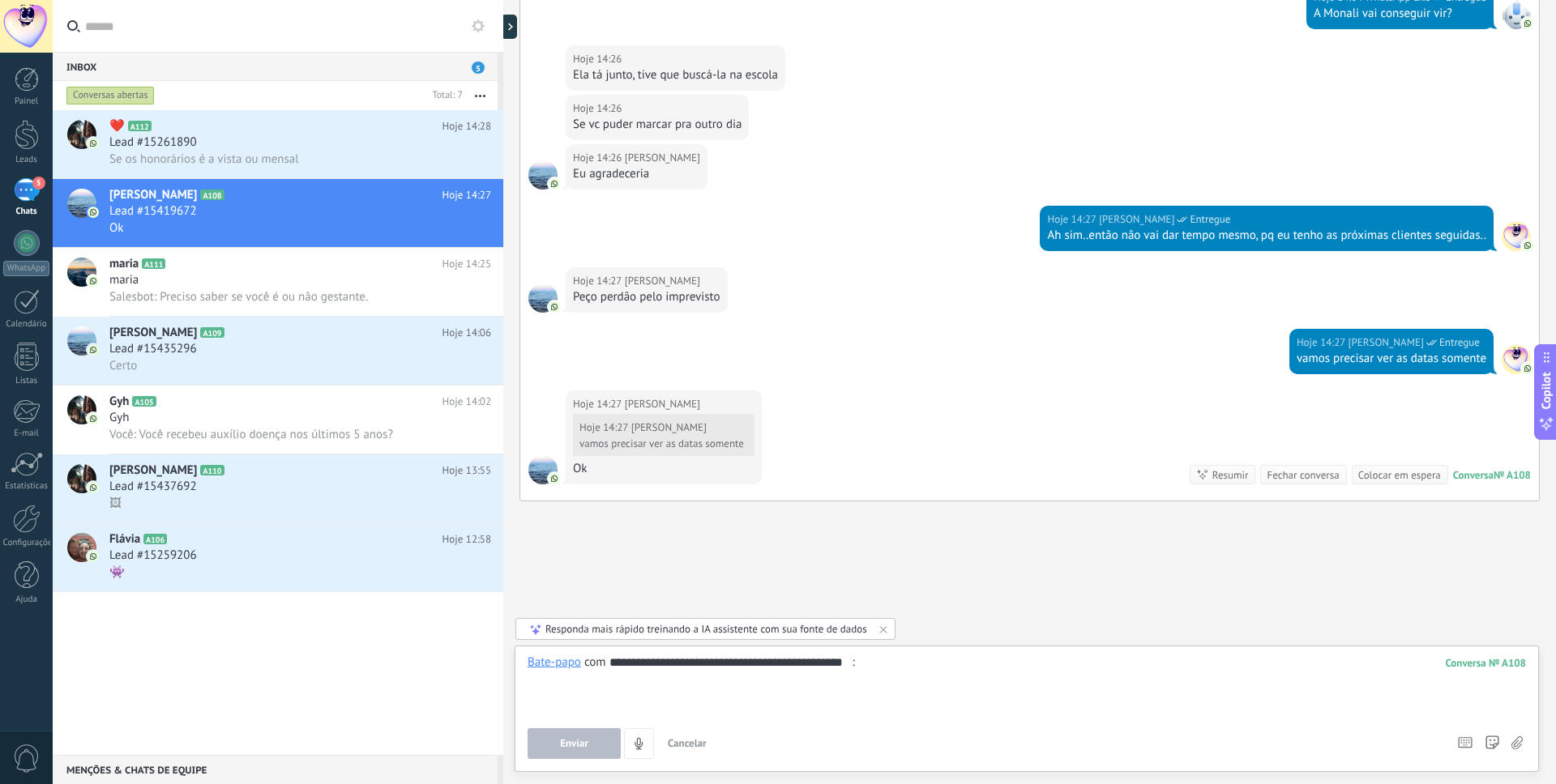
scroll to position [0, 0]
type input "*"
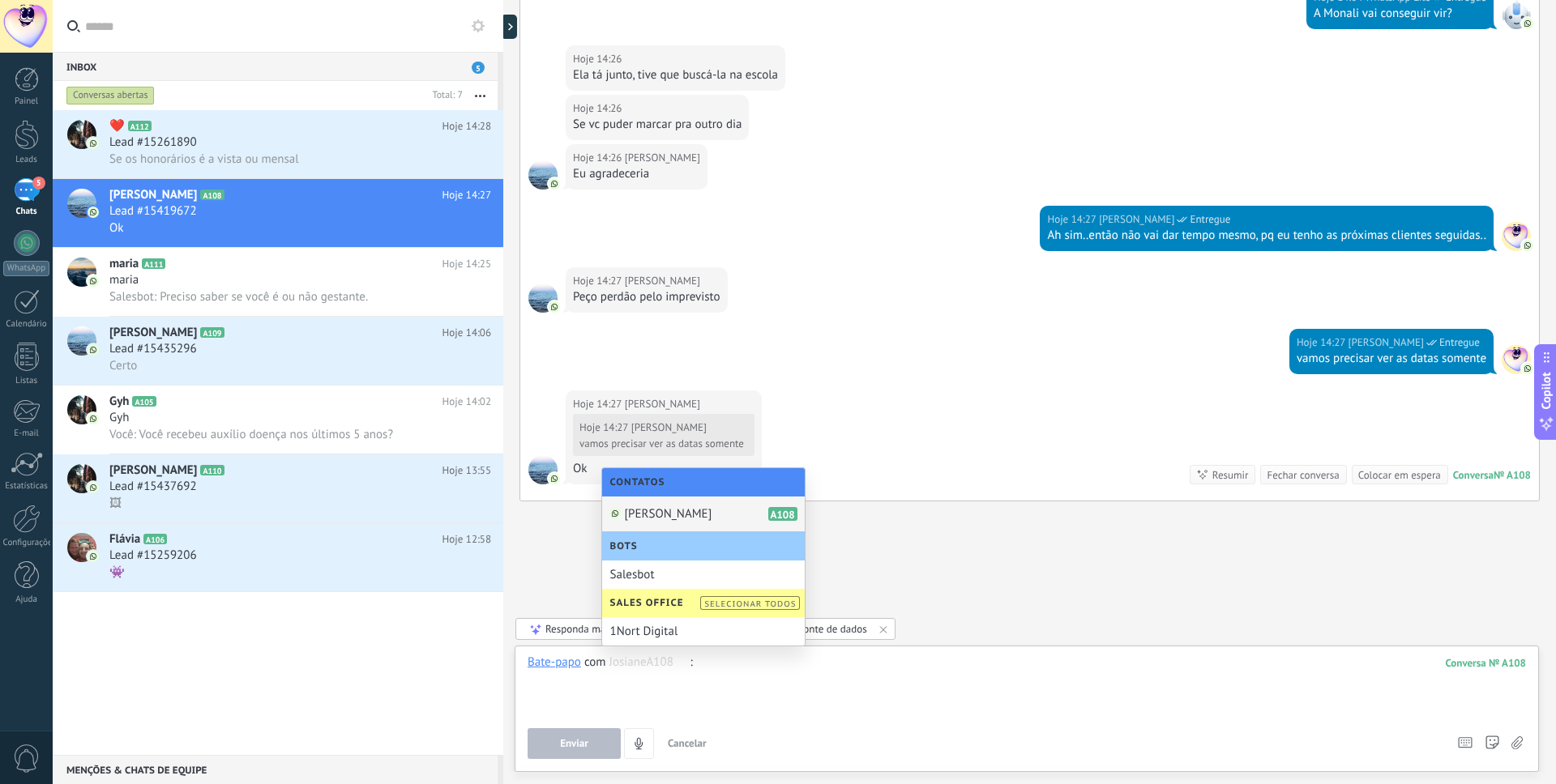
click at [744, 517] on div "Josiane A108" at bounding box center [704, 514] width 203 height 36
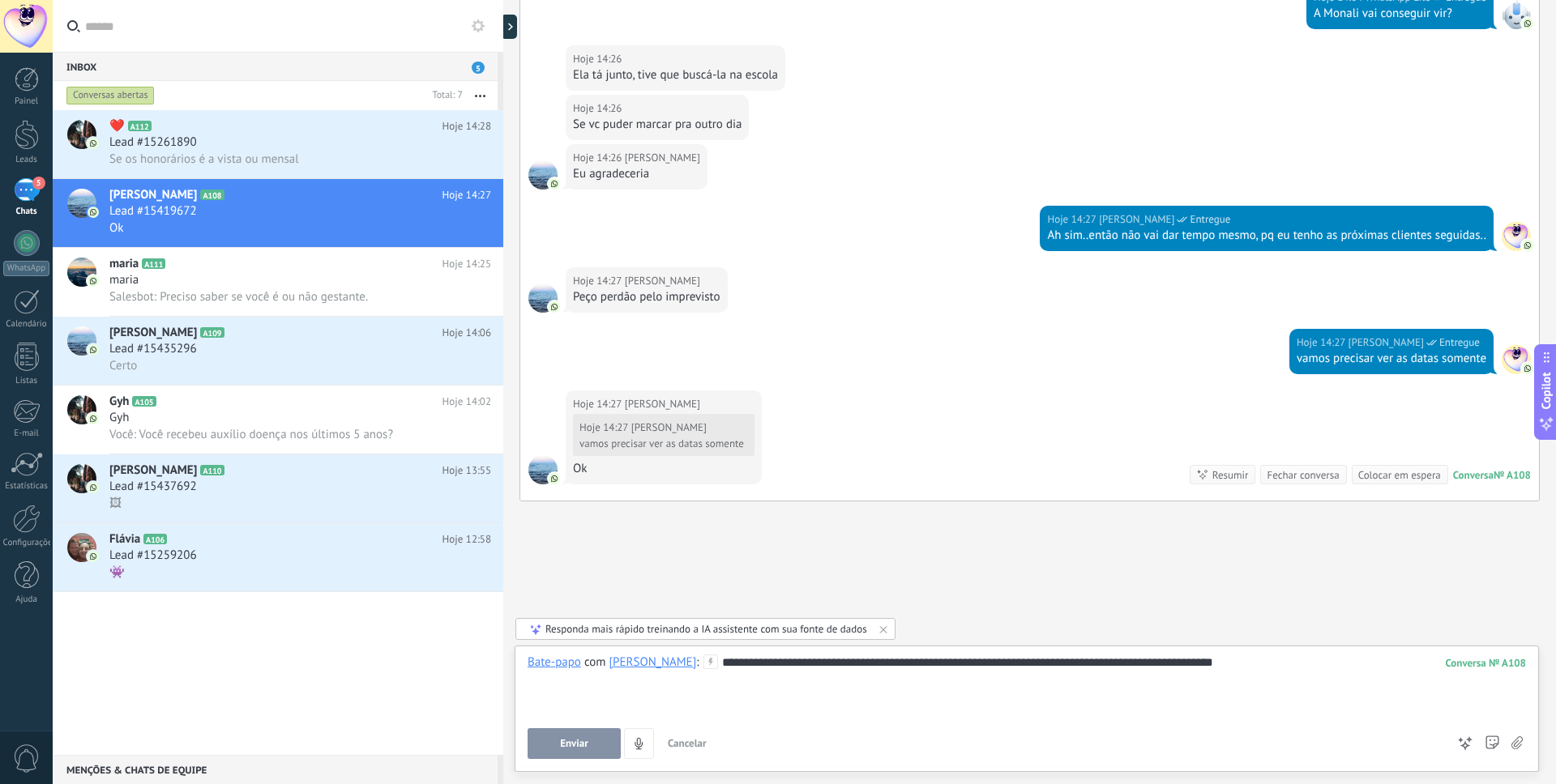
click at [579, 749] on span "Enviar" at bounding box center [574, 743] width 28 height 12
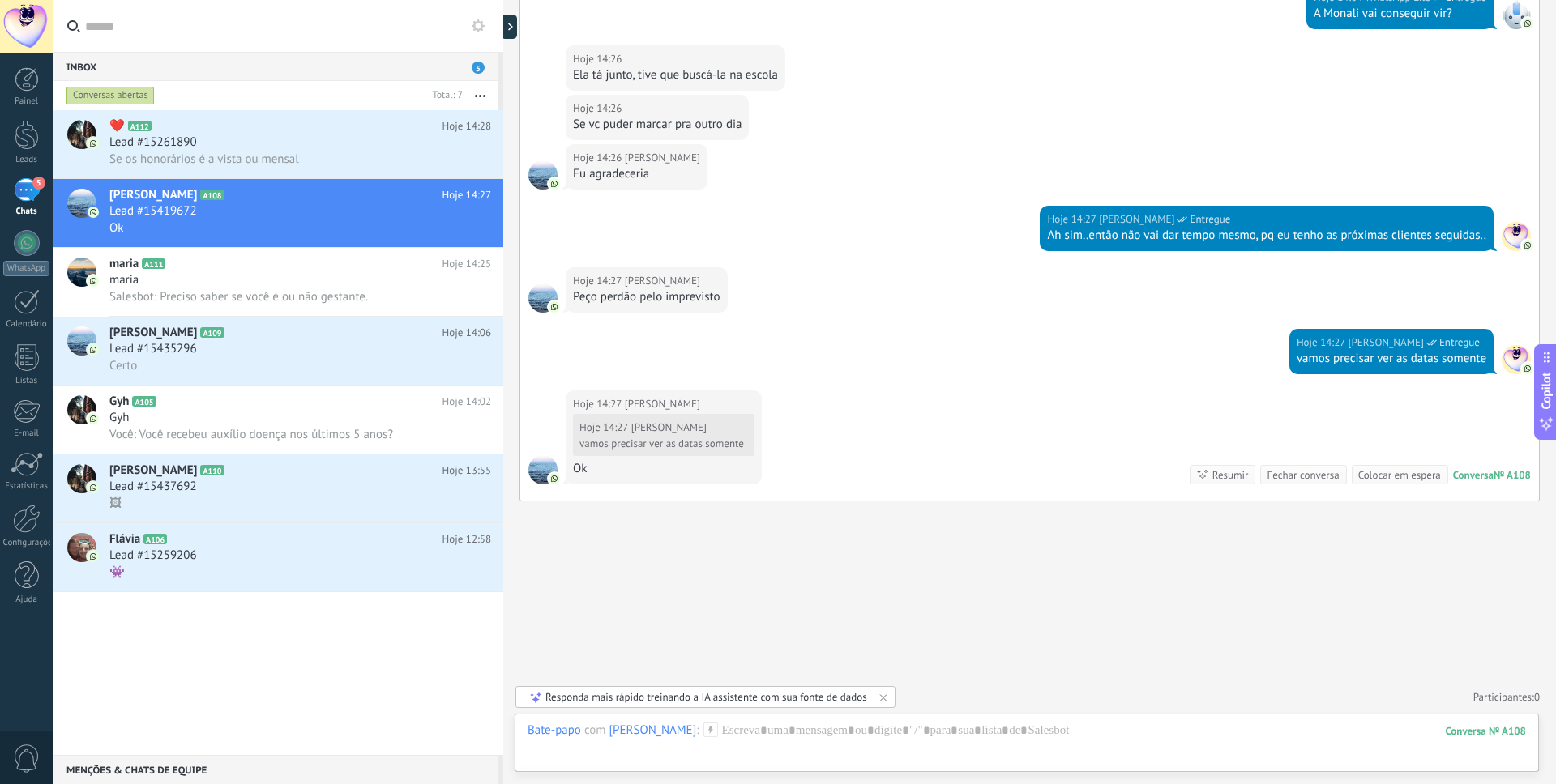
scroll to position [763, 0]
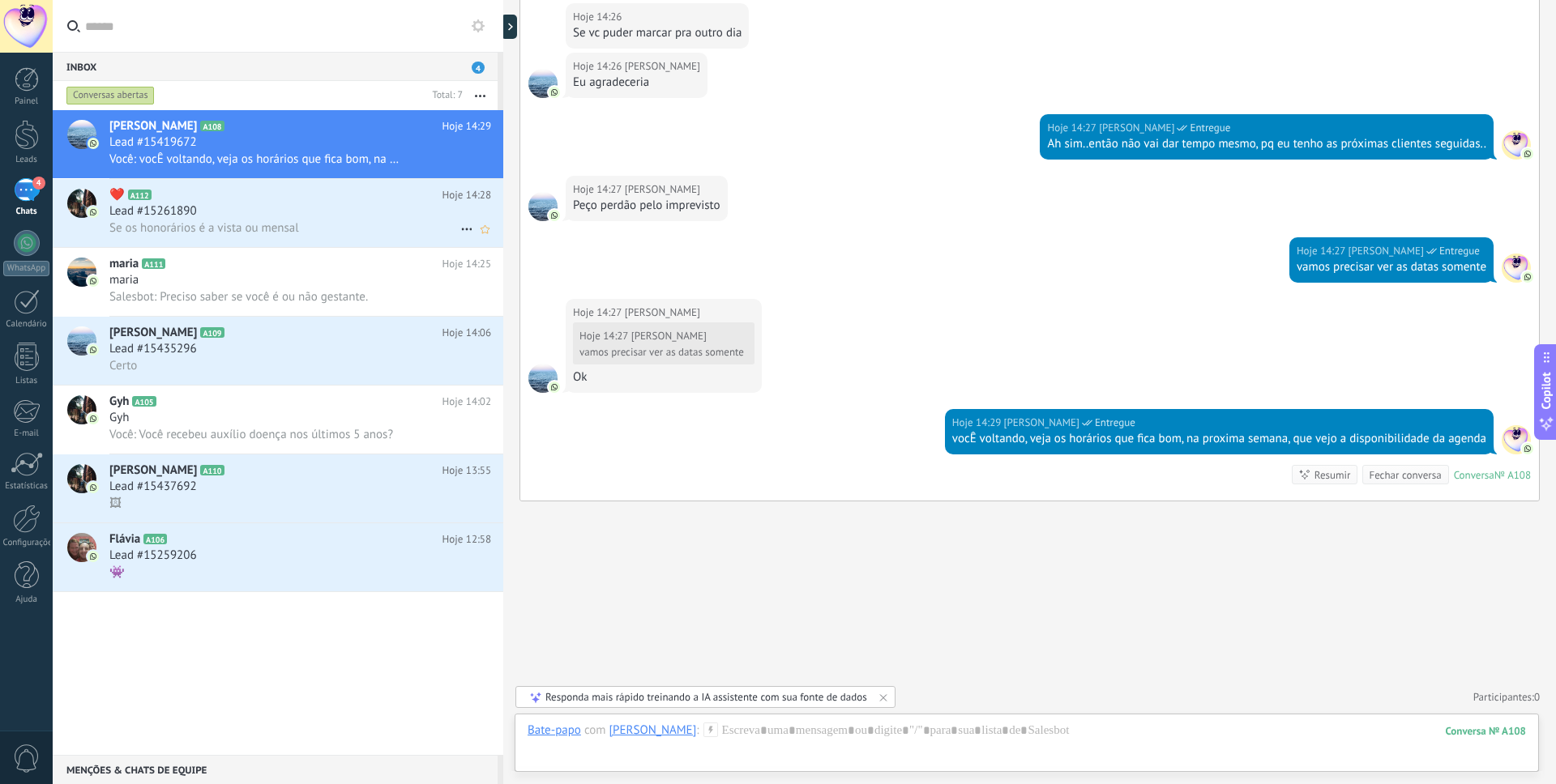
click at [229, 220] on span "Se os honorários é a vista ou mensal" at bounding box center [204, 228] width 189 height 15
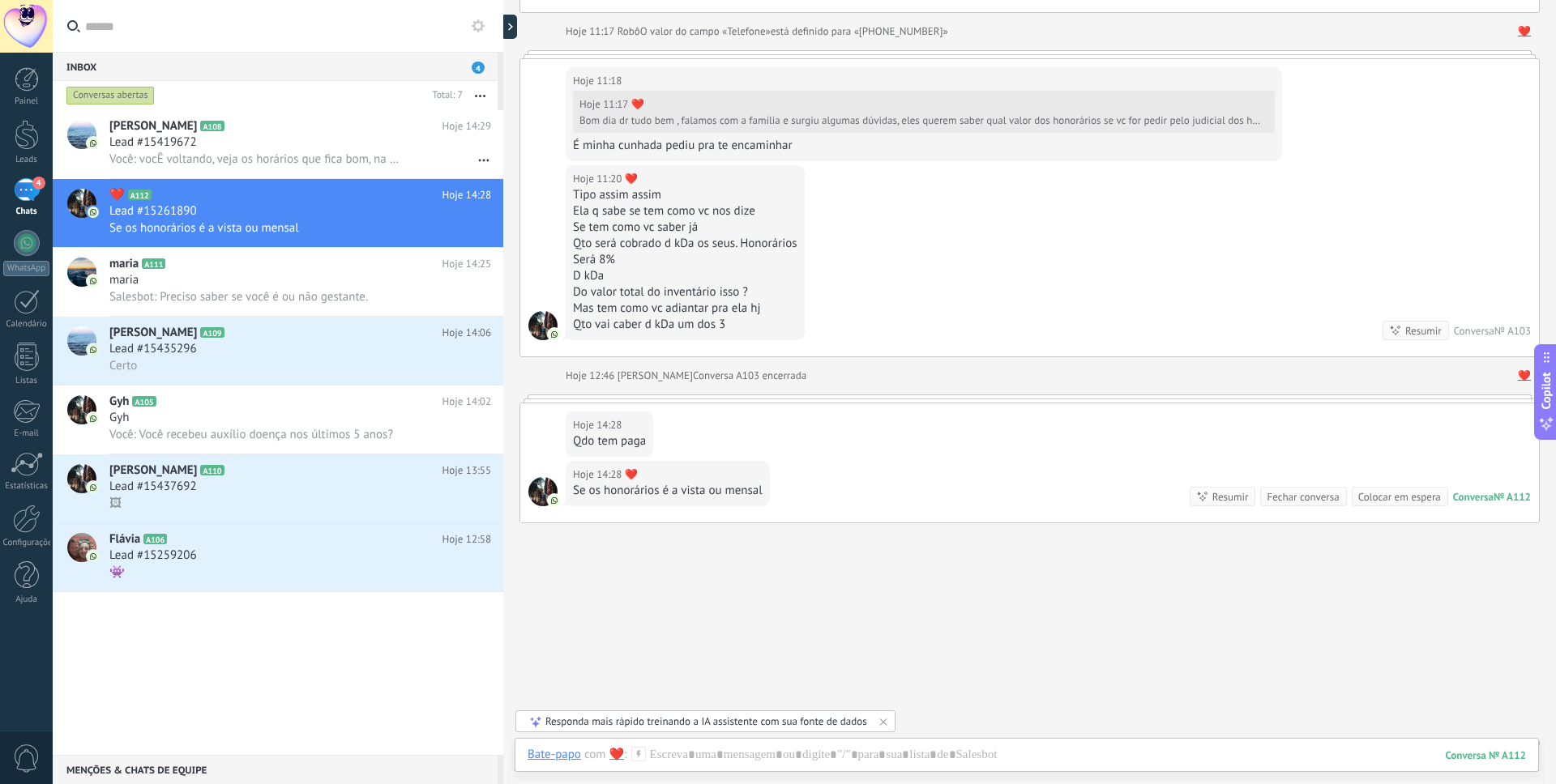
scroll to position [235, 0]
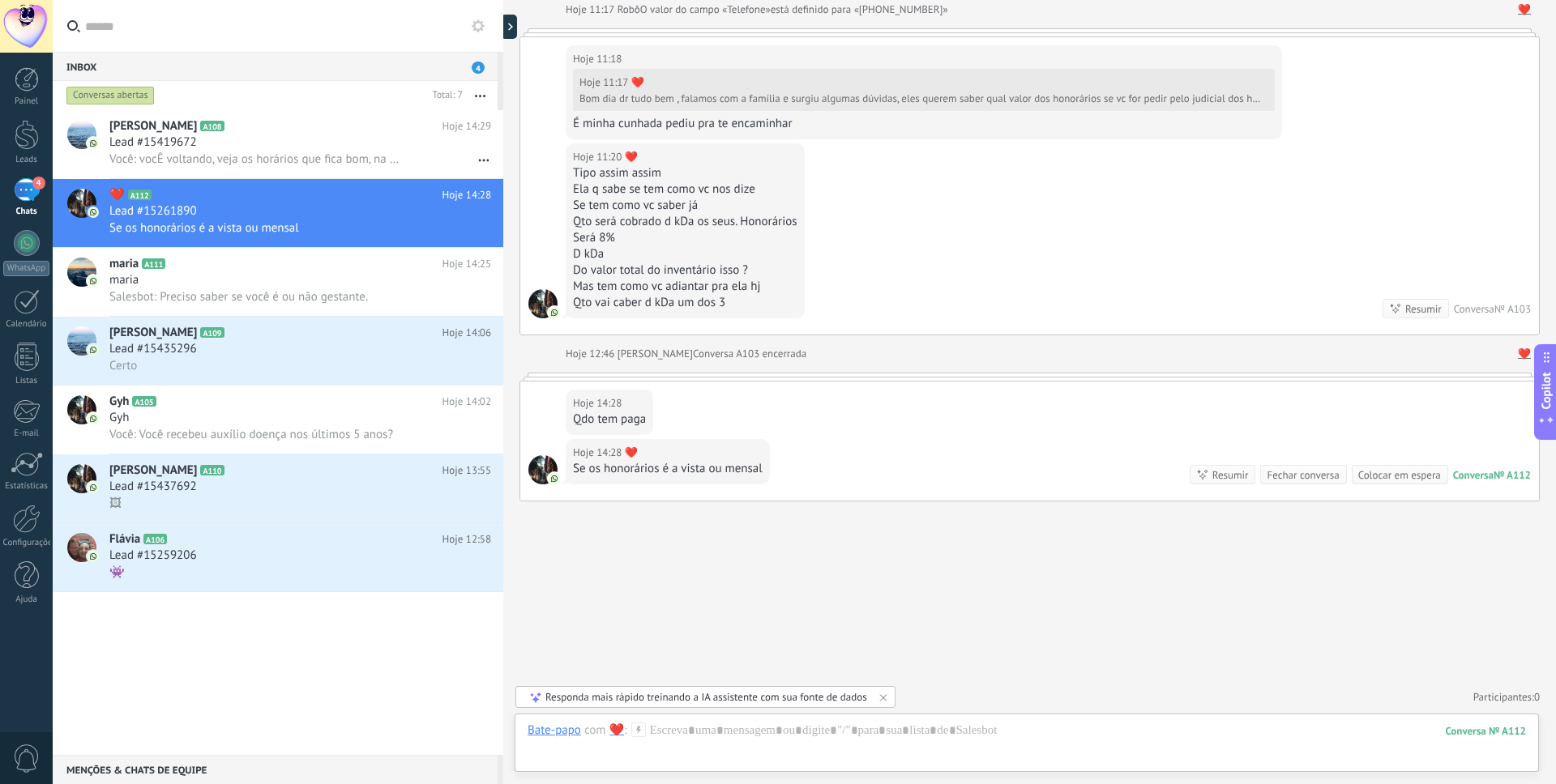
click at [728, 406] on div "Hoje 14:28 ❤️ Qdo tem paga" at bounding box center [1030, 410] width 1019 height 58
click at [885, 408] on div "Hoje 14:28 ❤️ Qdo tem paga" at bounding box center [1030, 410] width 1019 height 58
click at [645, 378] on div at bounding box center [1030, 377] width 1021 height 8
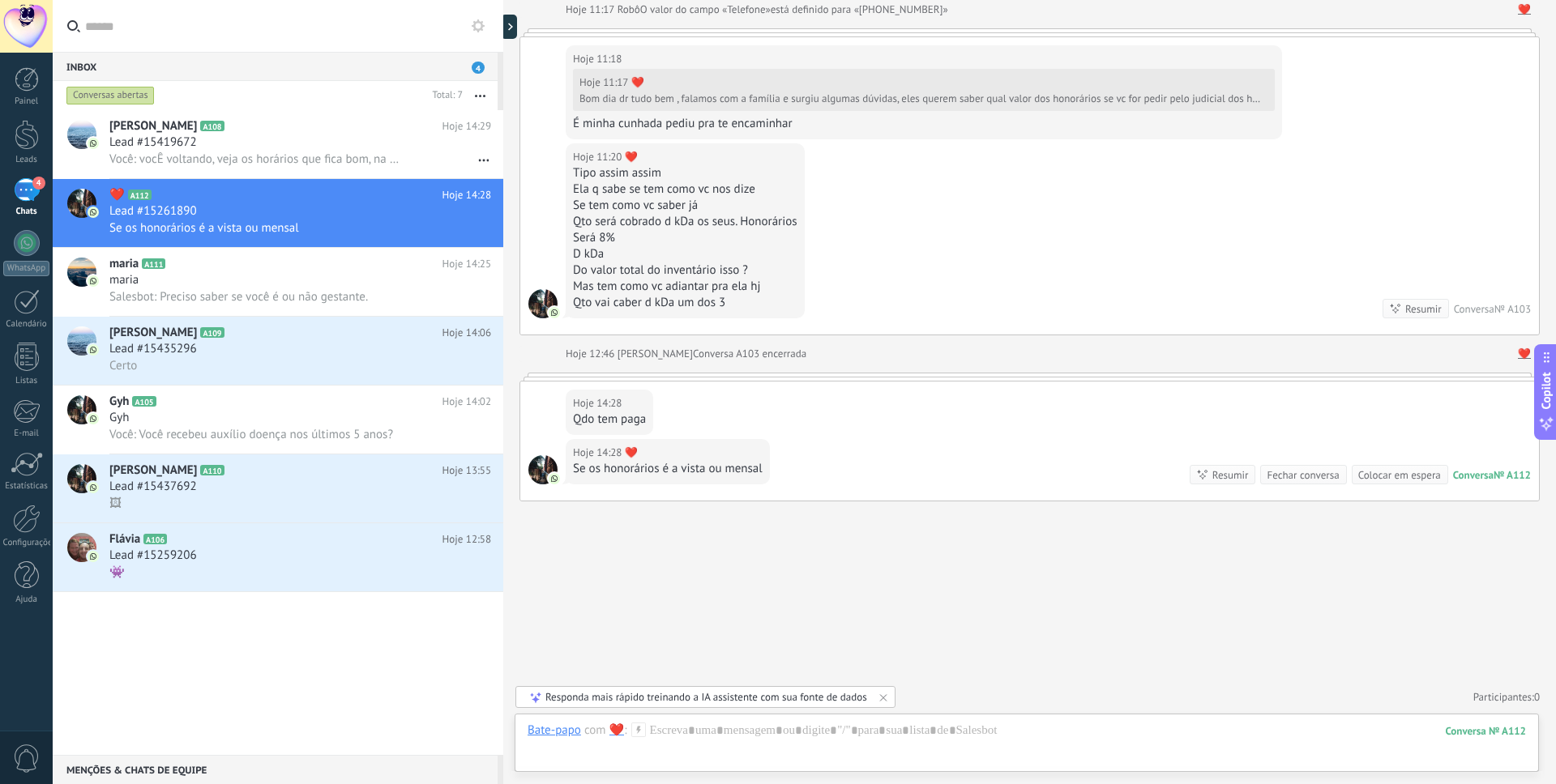
click at [645, 378] on div at bounding box center [1030, 377] width 1021 height 8
click at [544, 474] on div at bounding box center [543, 470] width 29 height 29
click at [552, 479] on img at bounding box center [554, 479] width 12 height 12
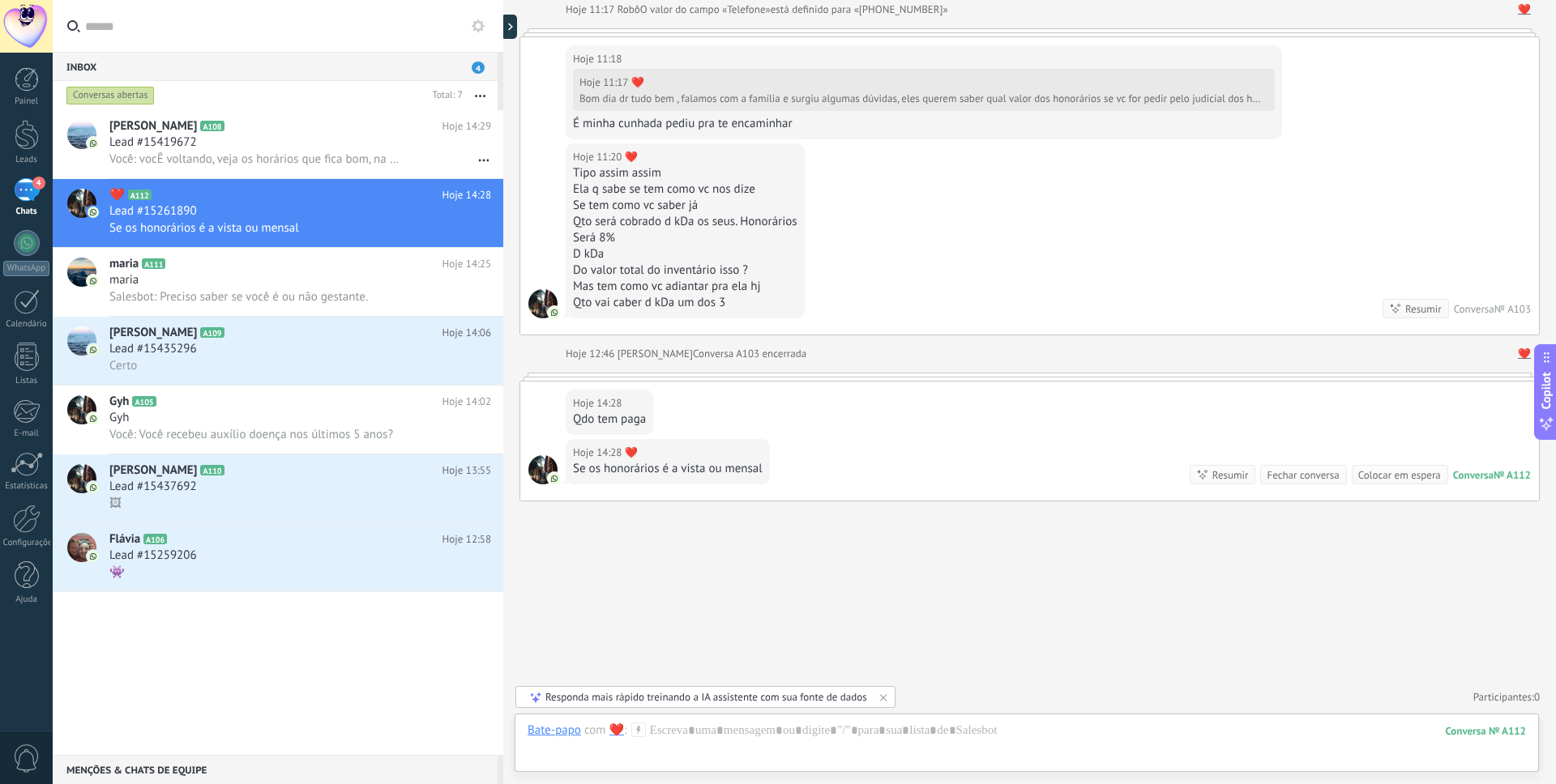
click at [543, 466] on div at bounding box center [543, 470] width 29 height 29
click at [457, 224] on icon at bounding box center [467, 229] width 19 height 19
click at [323, 183] on div at bounding box center [778, 392] width 1556 height 784
click at [31, 179] on div "4" at bounding box center [26, 190] width 26 height 23
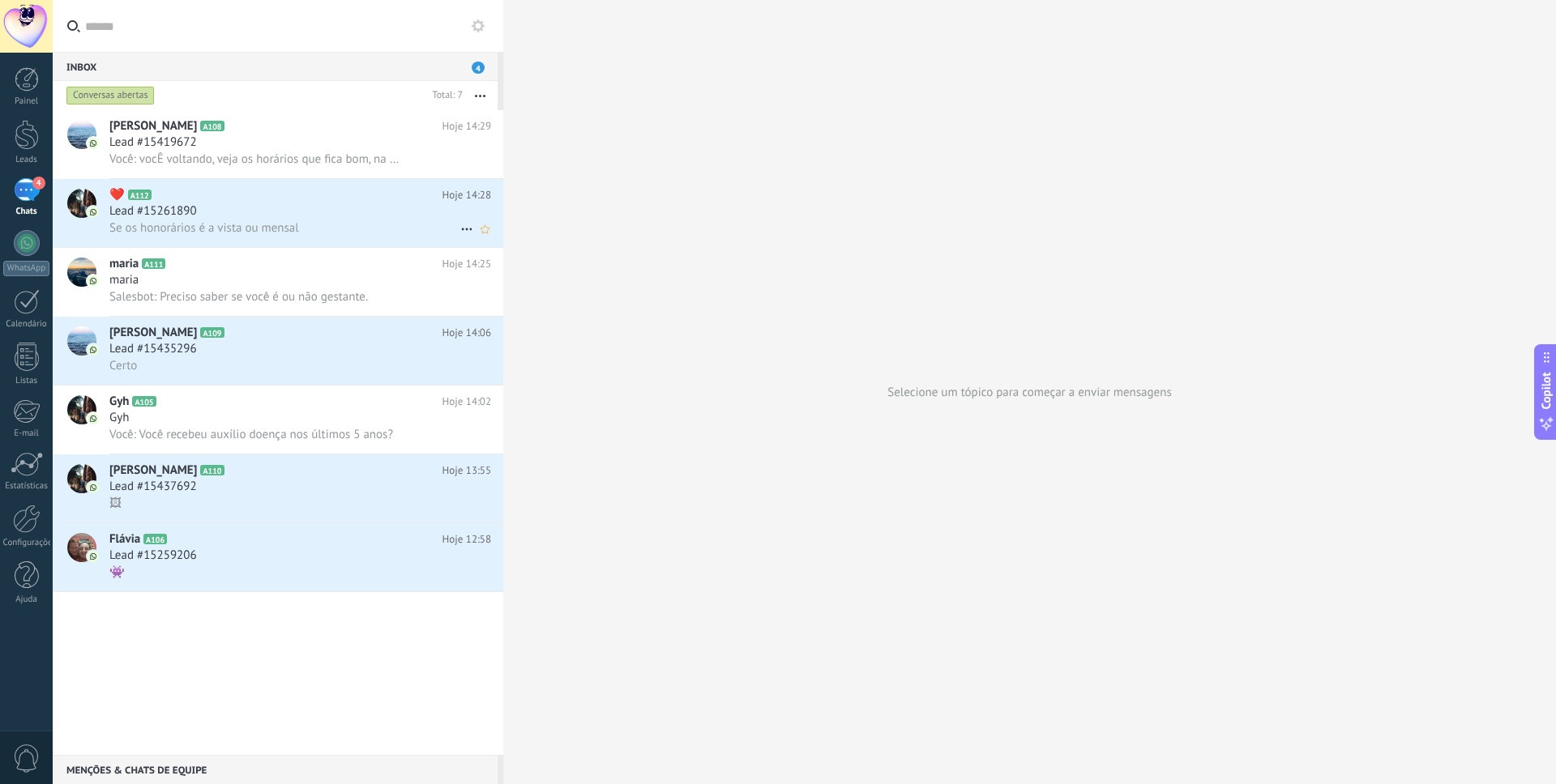
click at [105, 191] on div at bounding box center [81, 212] width 57 height 68
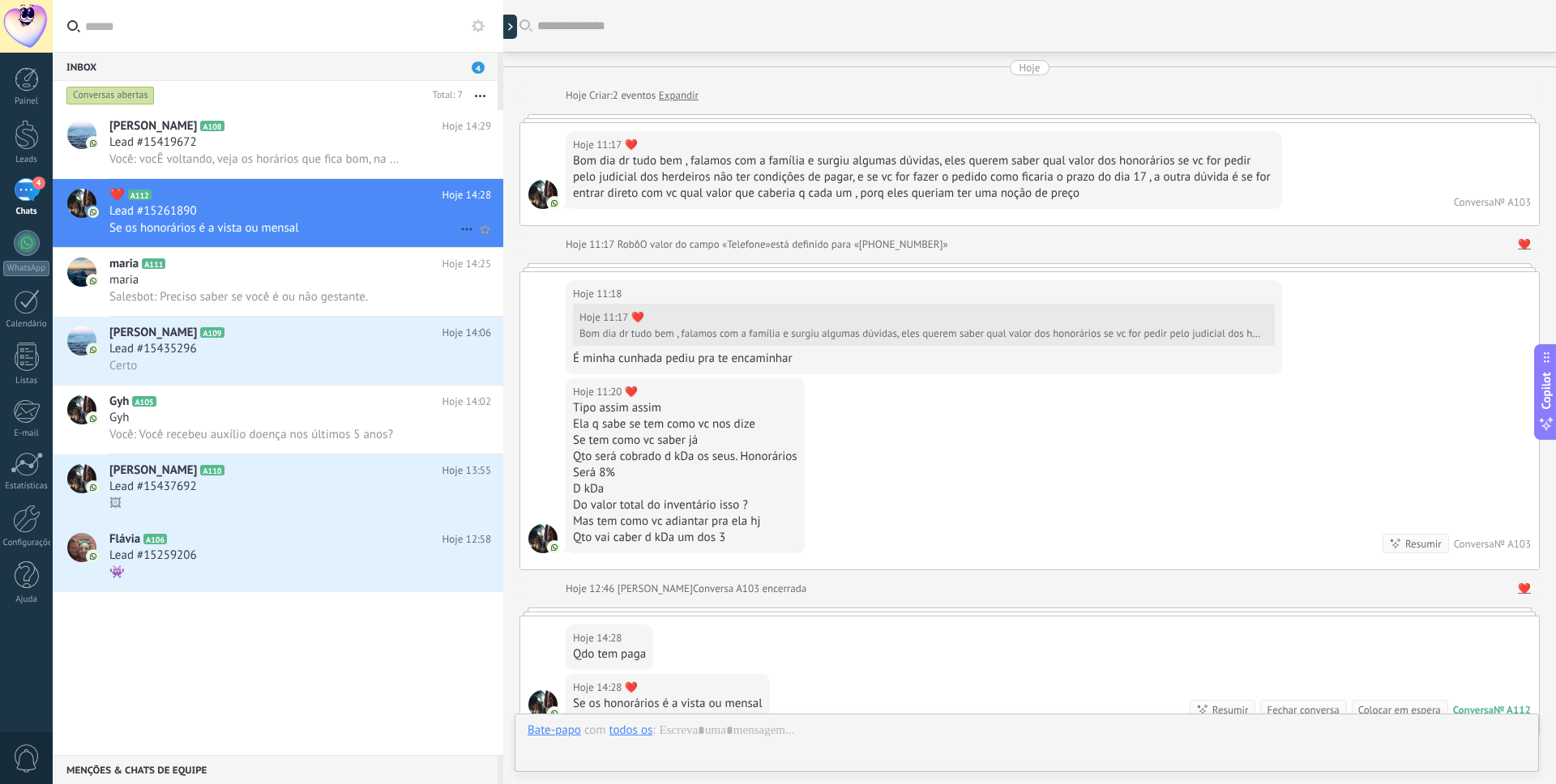
scroll to position [235, 0]
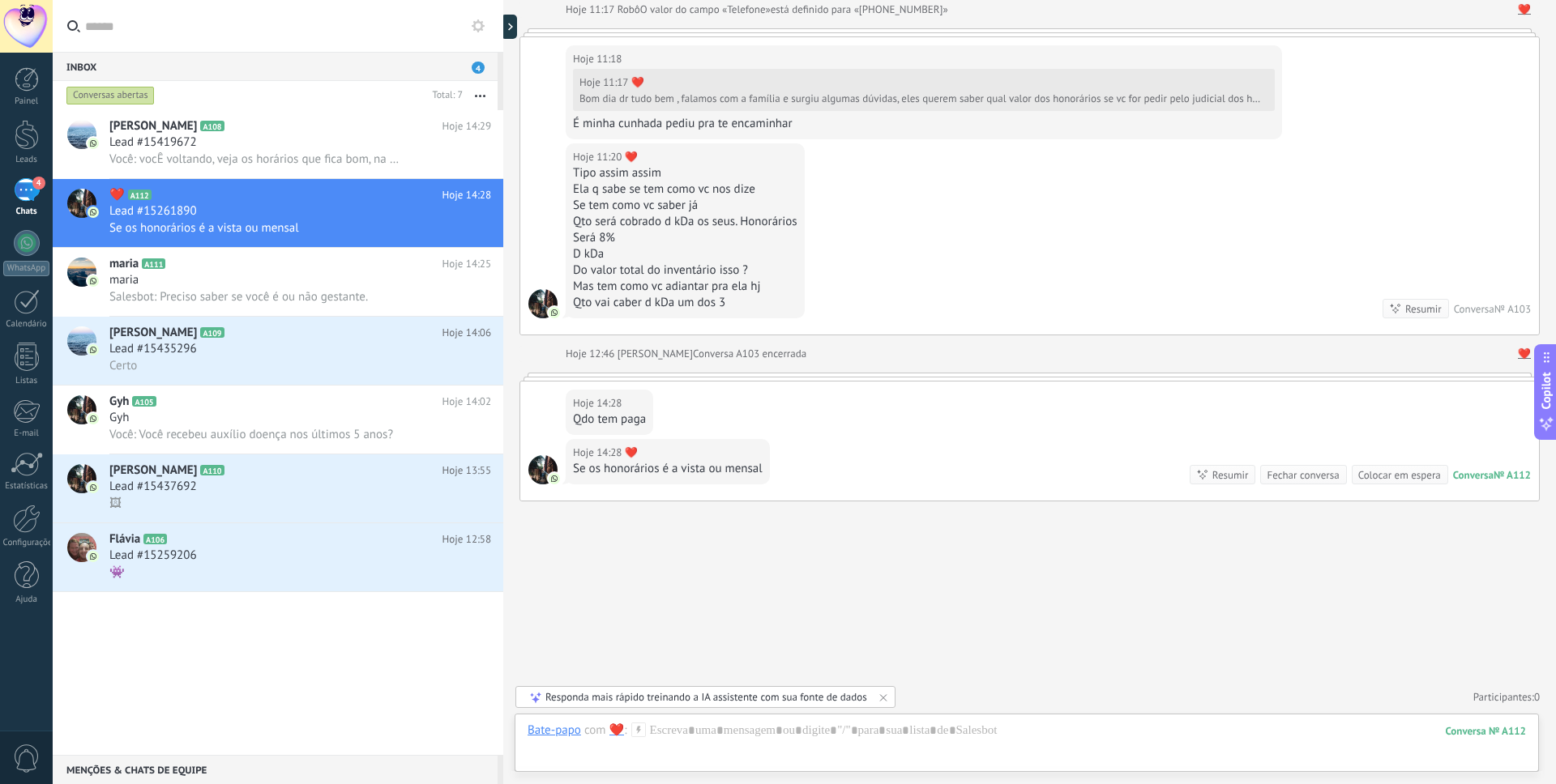
click at [867, 700] on div "Responda mais rápido treinando a IA assistente com sua fonte de dados" at bounding box center [706, 697] width 381 height 22
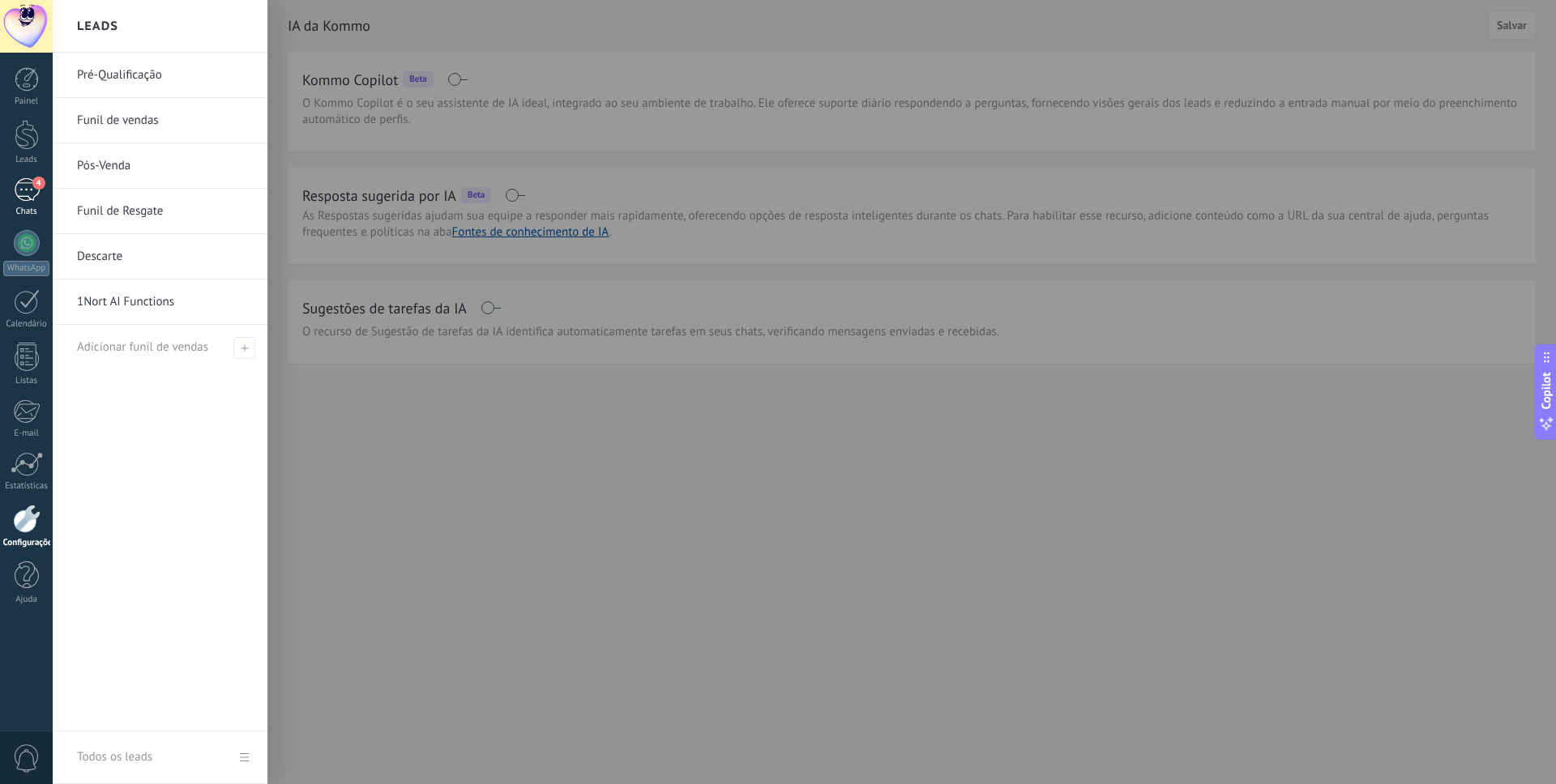
click at [31, 182] on div "4" at bounding box center [26, 190] width 26 height 23
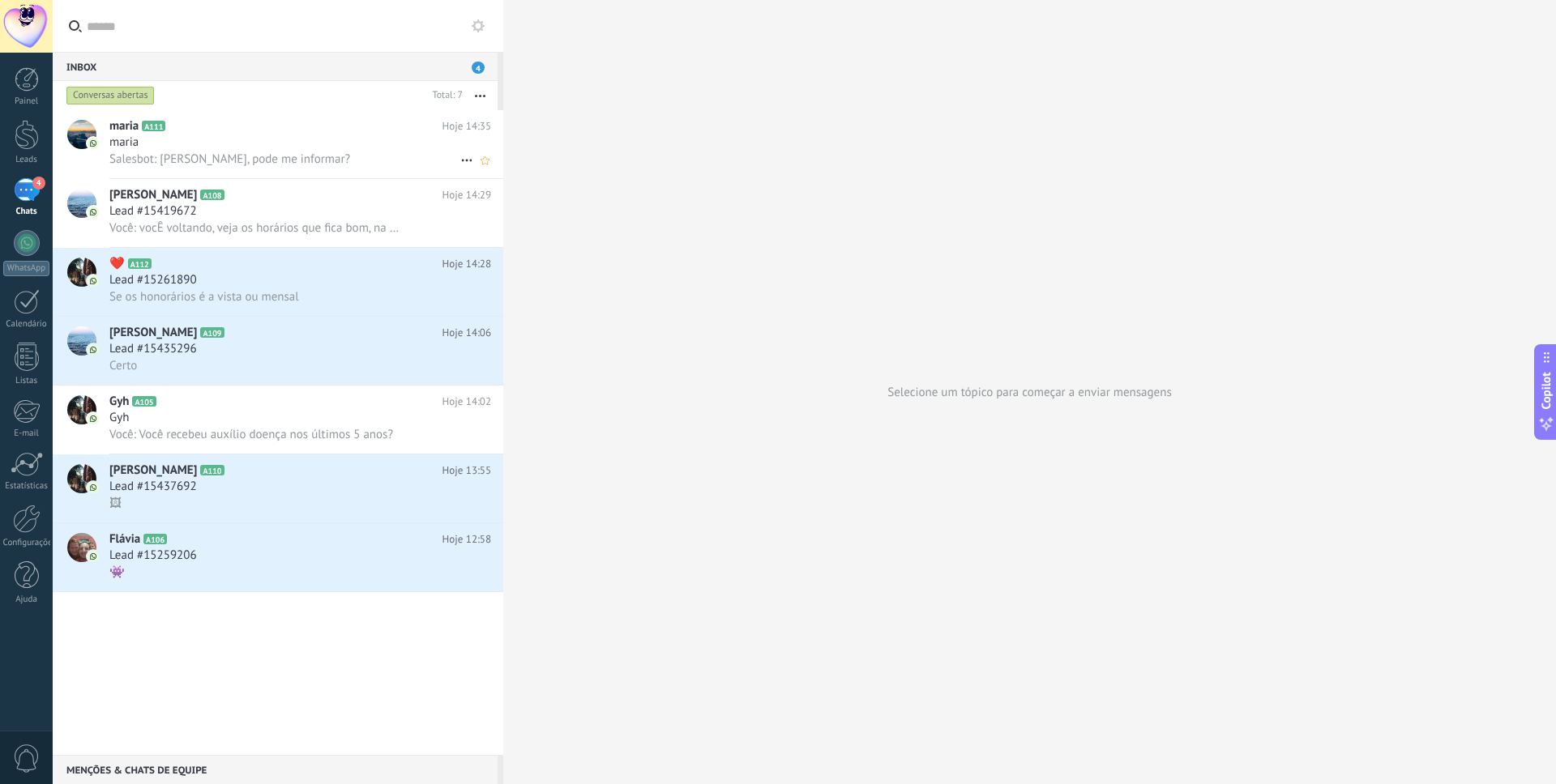
click at [224, 141] on div "maria" at bounding box center [299, 142] width 382 height 16
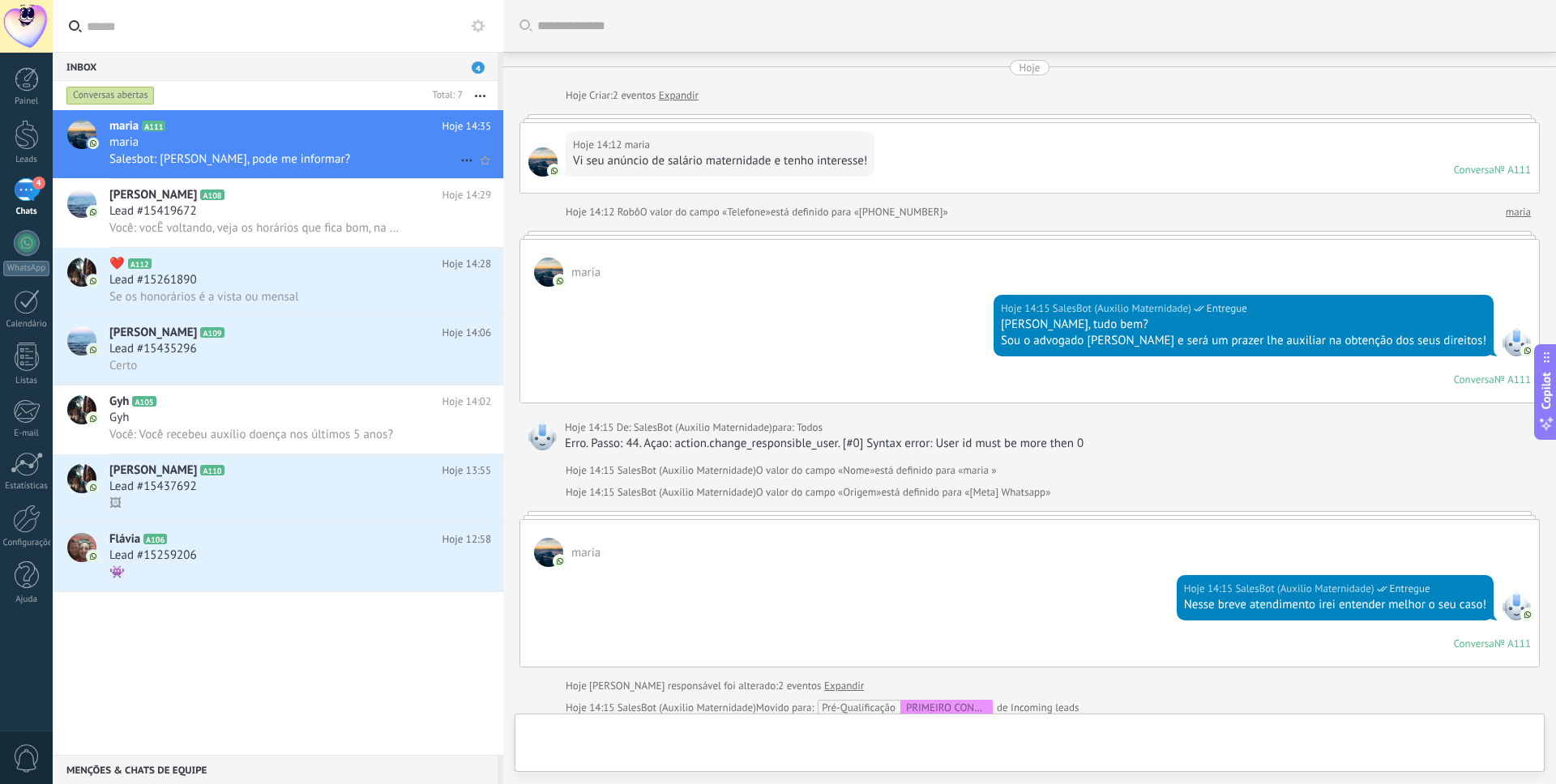
scroll to position [481, 0]
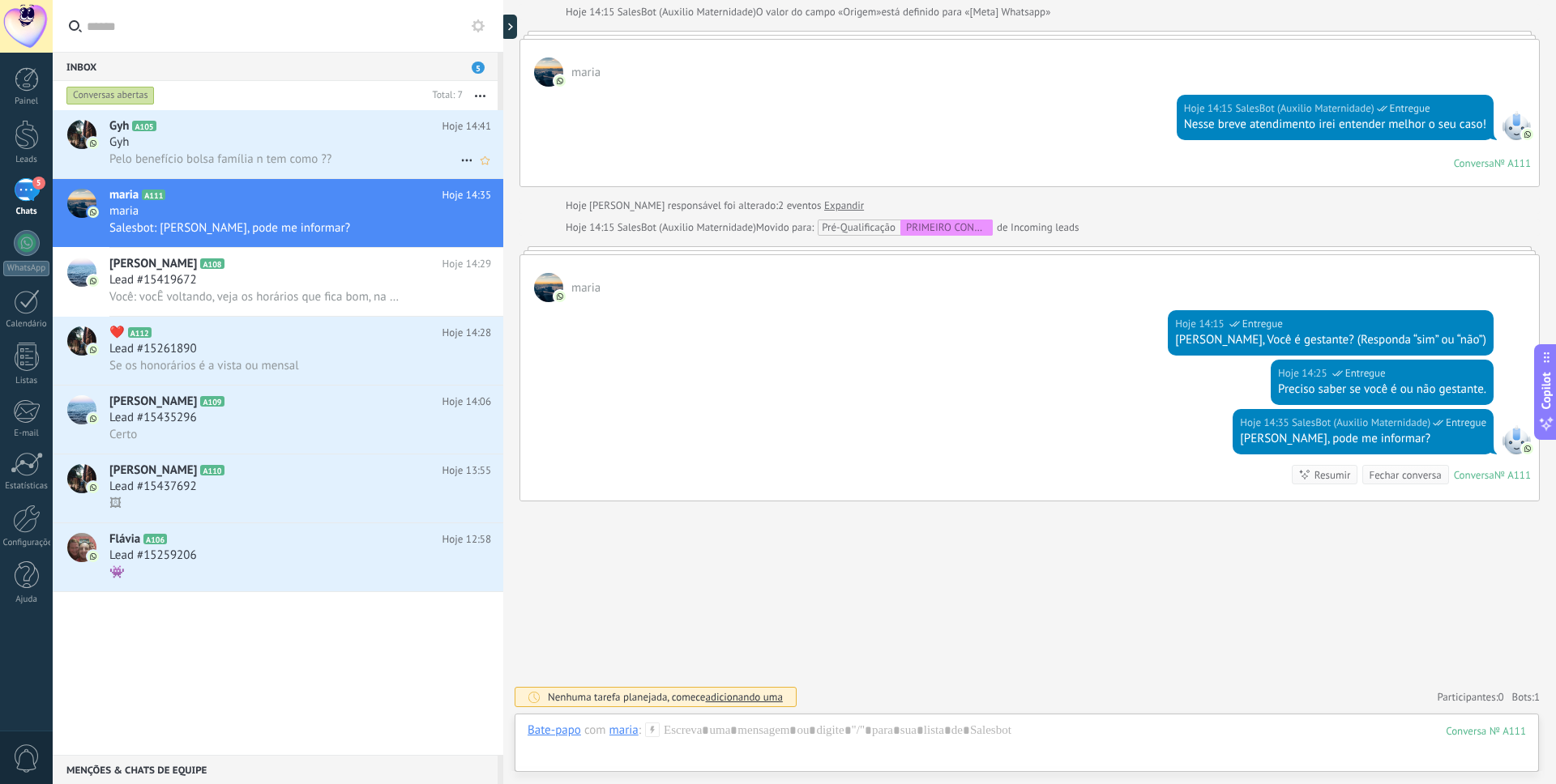
click at [265, 166] on span "Pelo benefício bolsa família n tem como ??" at bounding box center [220, 159] width 222 height 15
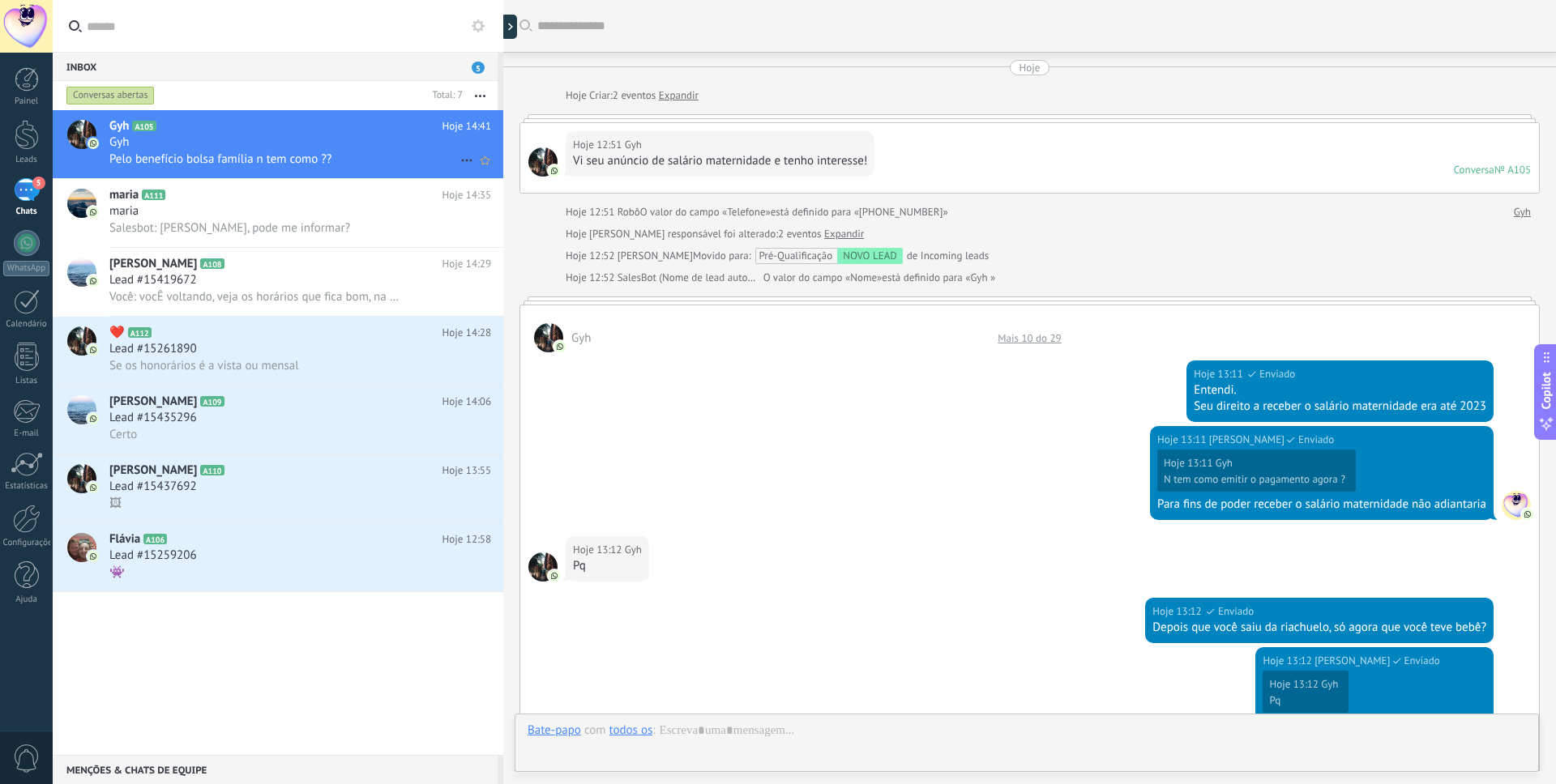
scroll to position [670, 0]
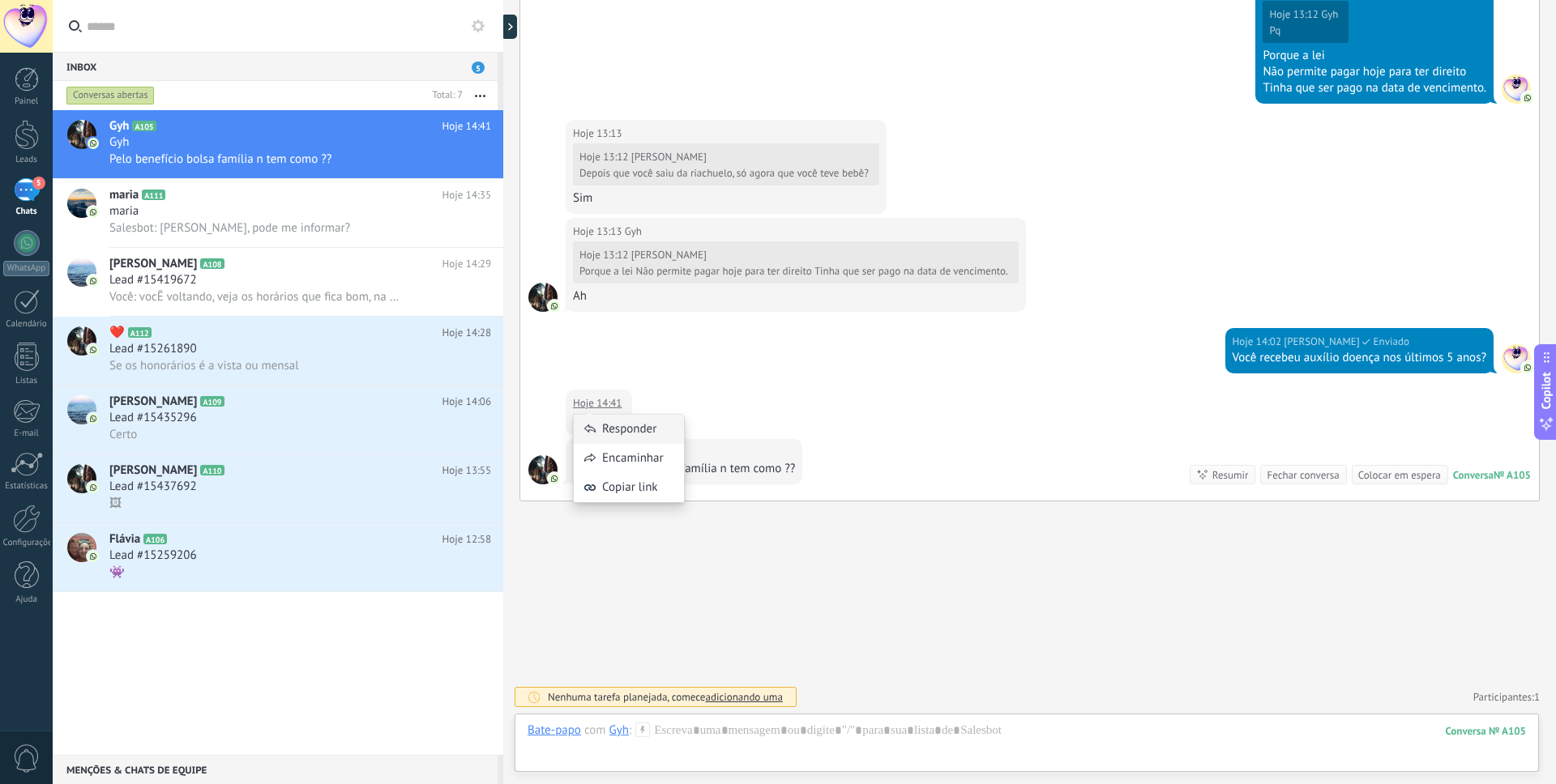
click at [613, 421] on div "Responder" at bounding box center [629, 430] width 110 height 29
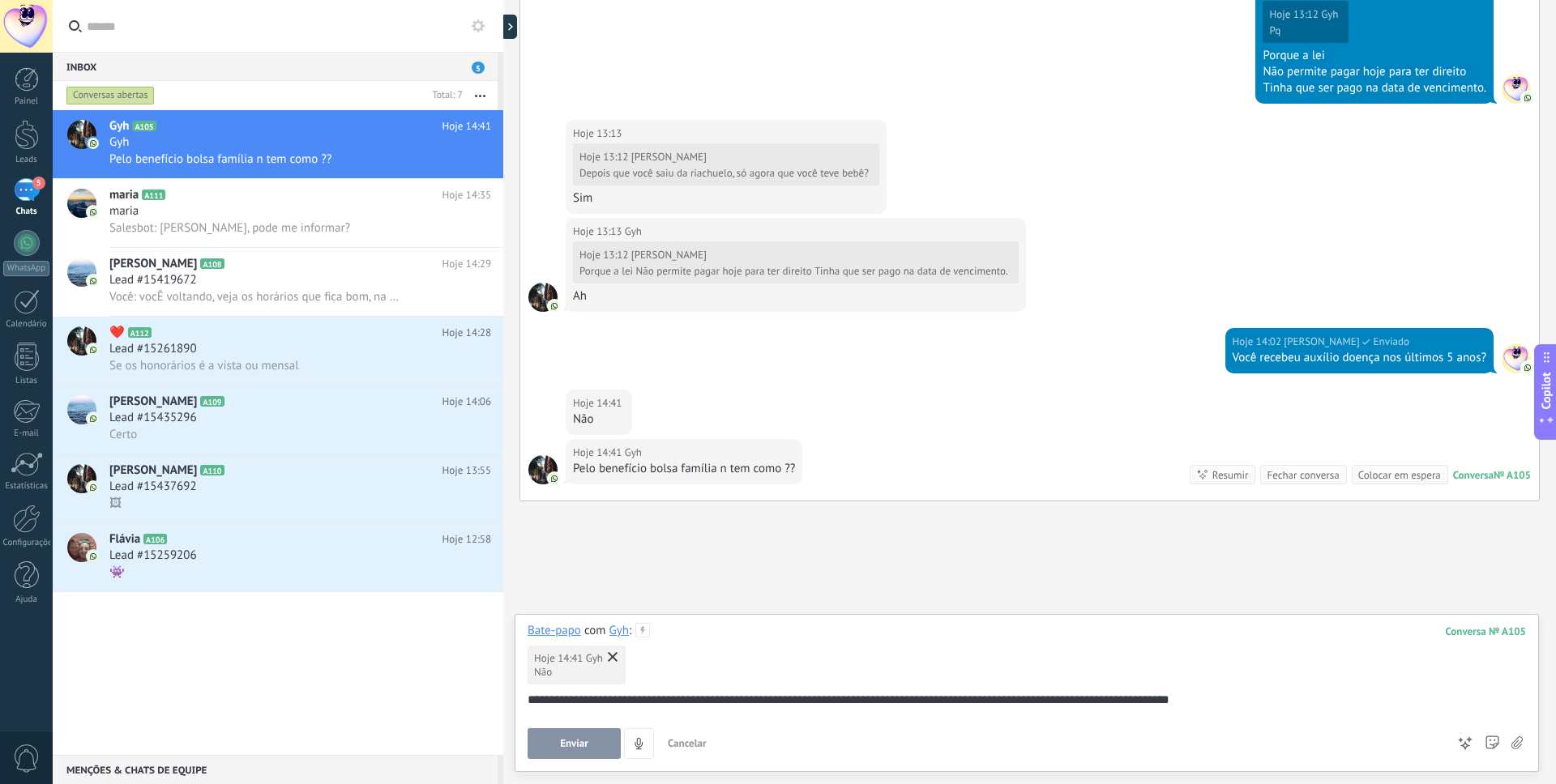
click at [562, 742] on span "Enviar" at bounding box center [574, 743] width 28 height 12
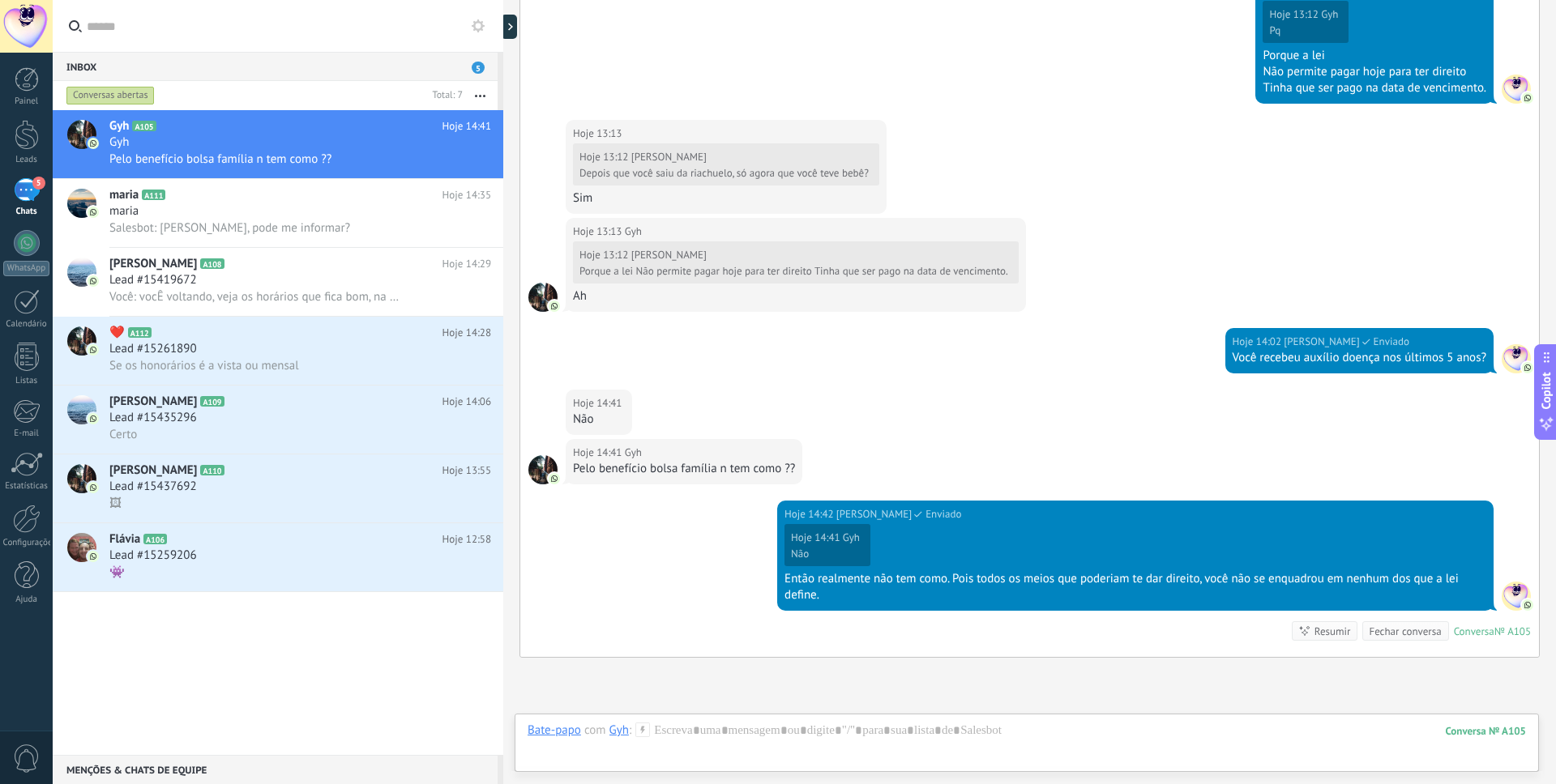
scroll to position [826, 0]
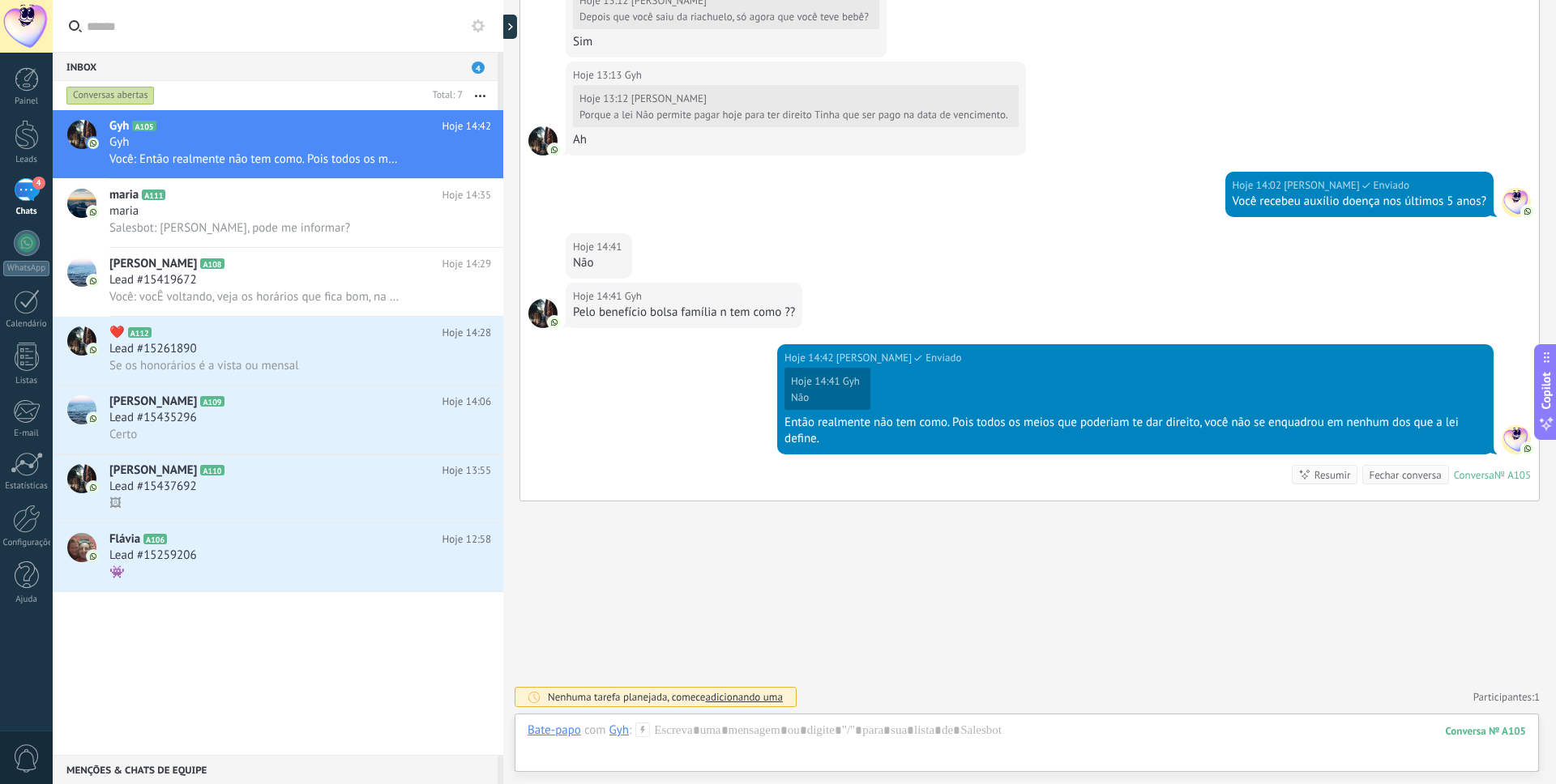
click at [667, 302] on div "Hoje 14:41 Gyh" at bounding box center [684, 296] width 222 height 16
click at [645, 297] on div "Hoje 14:41 Gyh" at bounding box center [684, 296] width 222 height 16
click at [249, 210] on div "maria" at bounding box center [299, 211] width 382 height 16
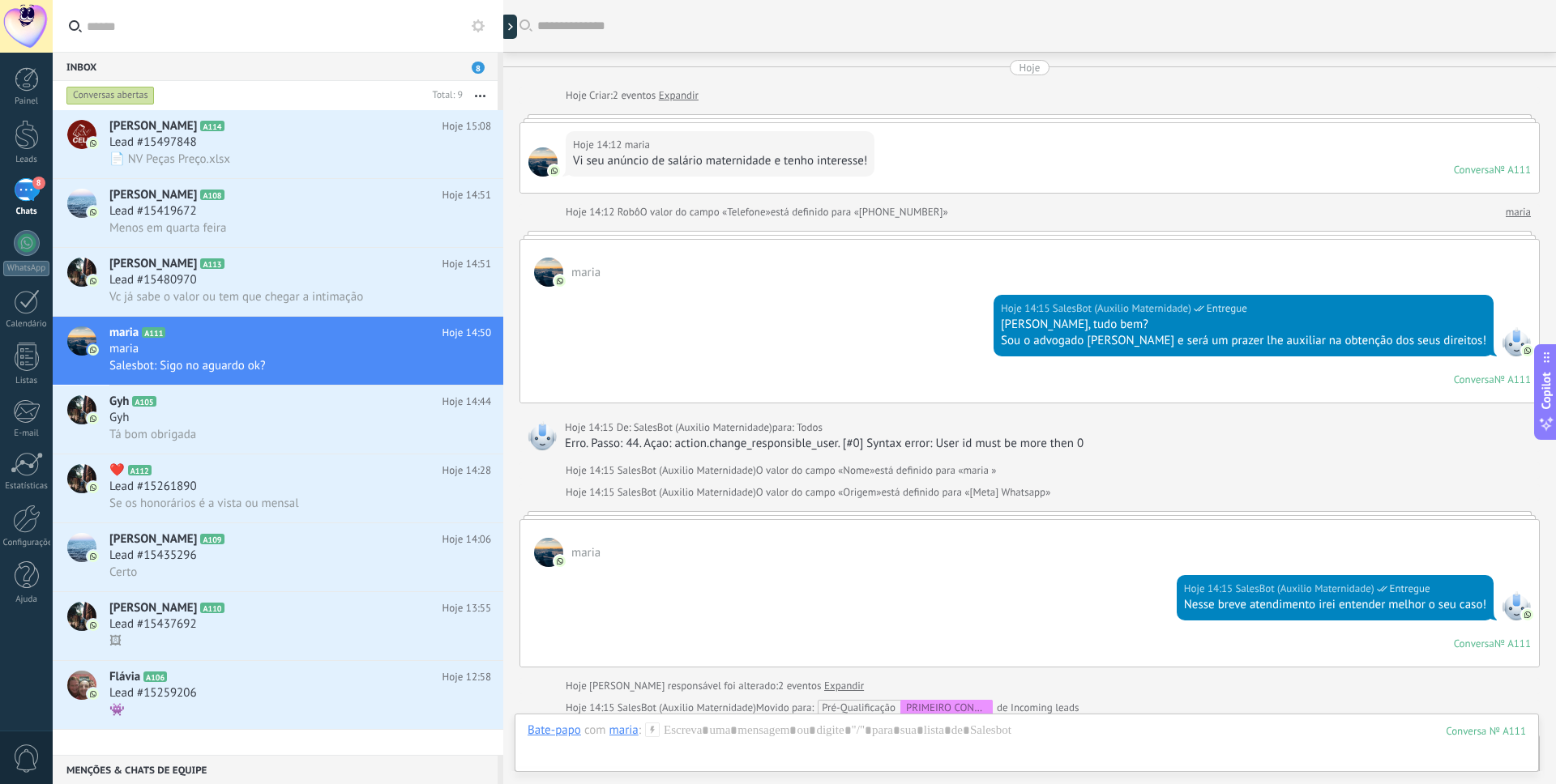
scroll to position [24, 0]
